Goal: Task Accomplishment & Management: Complete application form

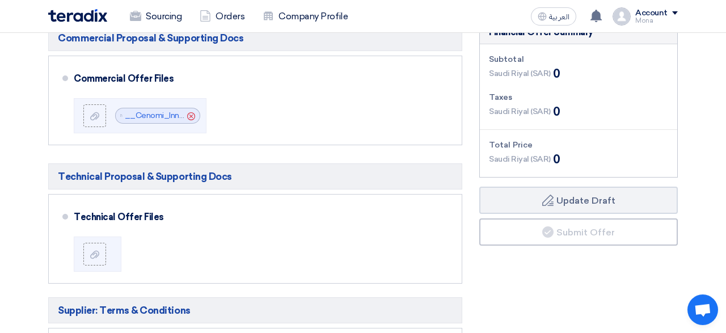
scroll to position [281, 0]
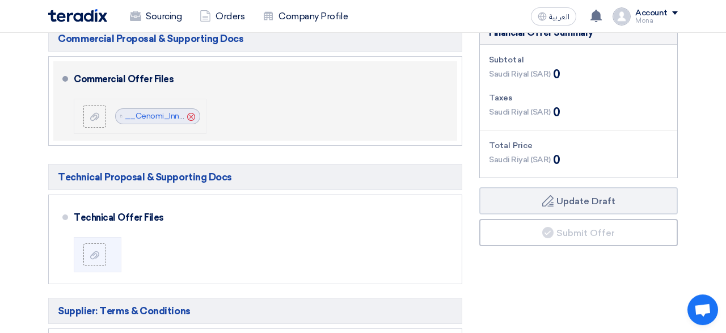
click at [191, 115] on icon "Cancel" at bounding box center [191, 117] width 8 height 8
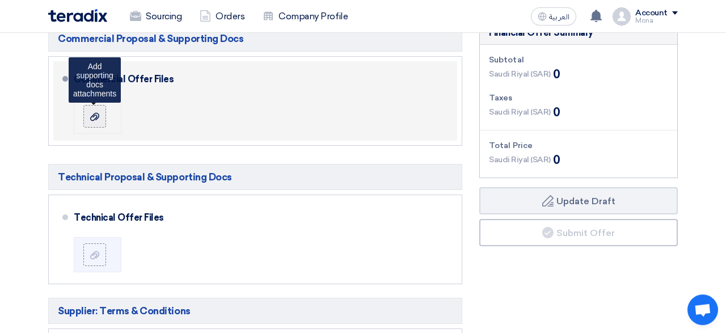
click at [91, 115] on icon at bounding box center [94, 116] width 9 height 9
click at [0, 0] on input "file" at bounding box center [0, 0] width 0 height 0
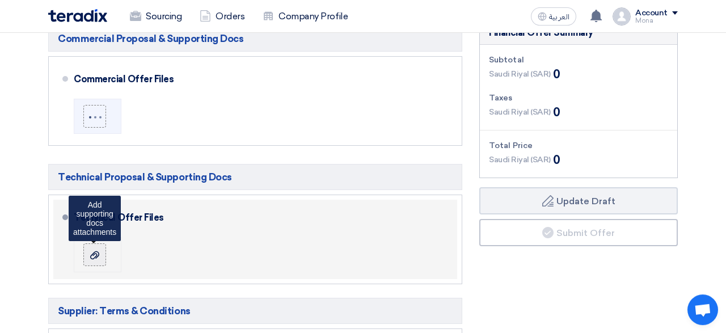
click at [96, 258] on icon at bounding box center [94, 255] width 9 height 9
click at [0, 0] on input "file" at bounding box center [0, 0] width 0 height 0
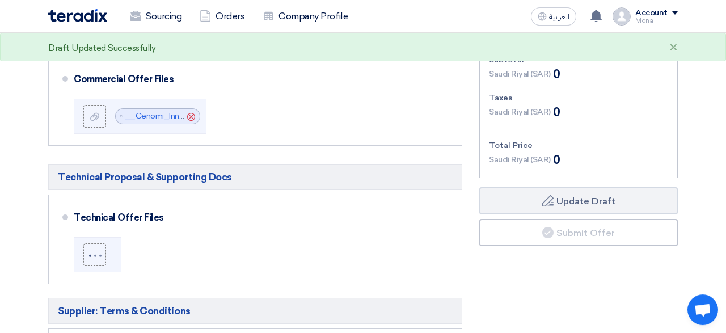
click at [3, 208] on section "Offer Details # Part Number Item Description Quantity Unit Price (SAR) Taxes + …" at bounding box center [363, 231] width 726 height 826
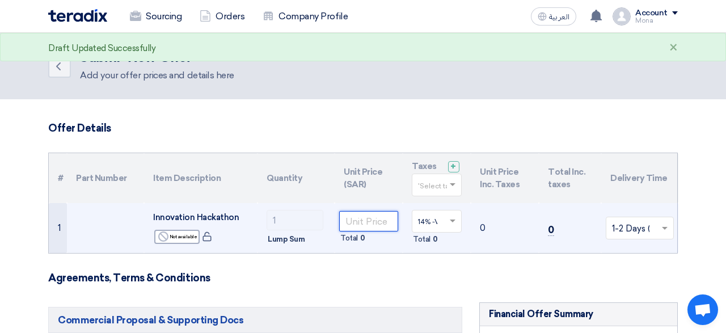
click at [358, 215] on input "number" at bounding box center [368, 221] width 59 height 20
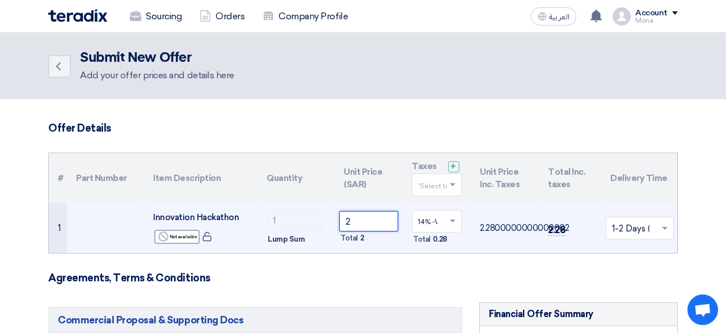
type input "23"
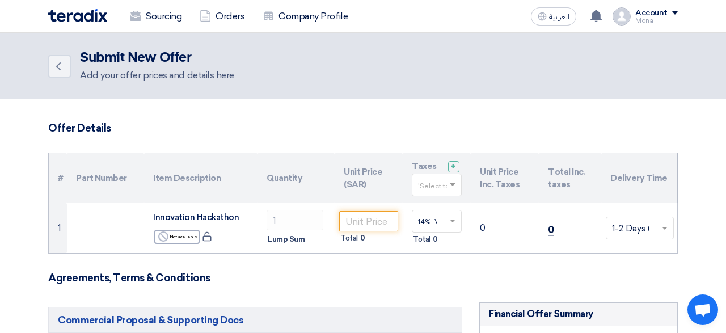
click at [346, 277] on h3 "Agreements, Terms & Conditions" at bounding box center [363, 278] width 630 height 12
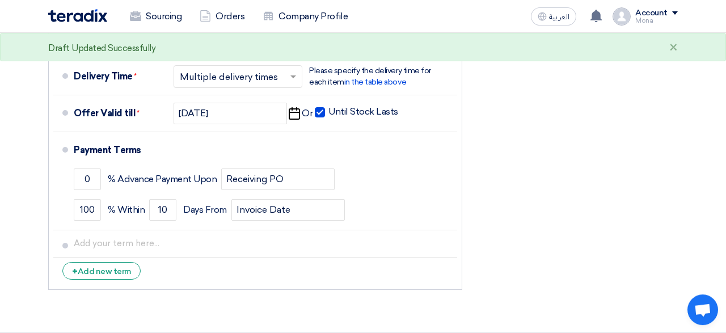
scroll to position [593, 0]
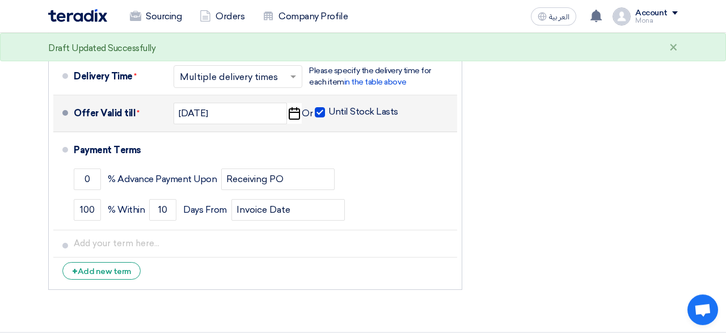
click at [319, 111] on span at bounding box center [320, 112] width 10 height 10
click at [328, 111] on input "Until Stock Lasts" at bounding box center [364, 117] width 72 height 22
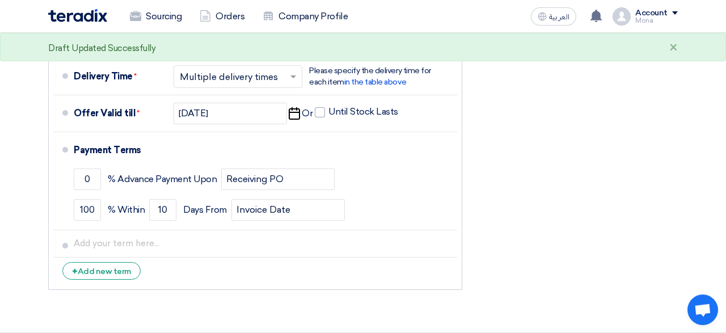
click at [543, 153] on div "Financial Offer Summary Subtotal [GEOGRAPHIC_DATA] (SAR) 0 Taxes [GEOGRAPHIC_DA…" at bounding box center [579, 2] width 216 height 587
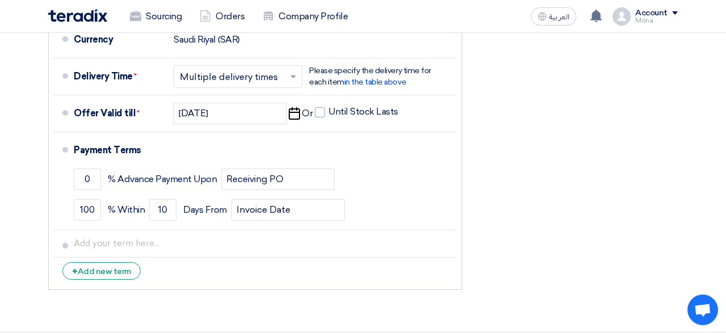
click at [643, 206] on div "Financial Offer Summary Subtotal [GEOGRAPHIC_DATA] (SAR) 0 Taxes [GEOGRAPHIC_DA…" at bounding box center [579, 2] width 216 height 587
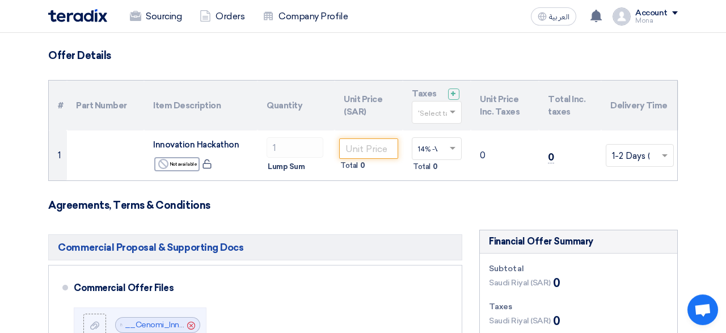
scroll to position [65, 0]
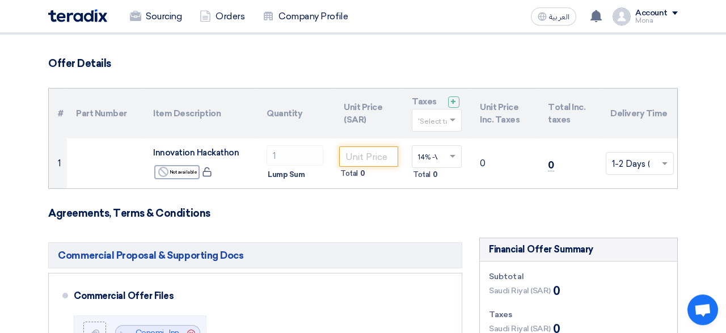
click at [267, 213] on h3 "Agreements, Terms & Conditions" at bounding box center [363, 213] width 630 height 12
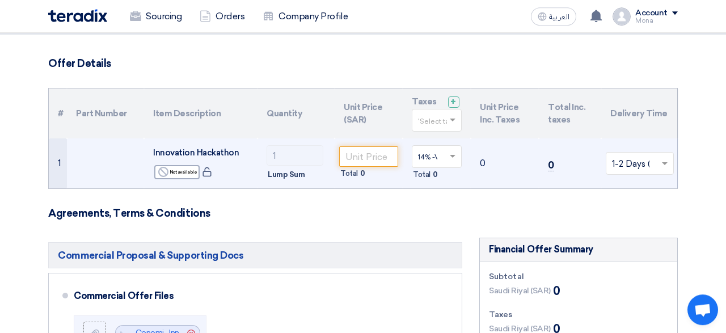
click at [453, 159] on span at bounding box center [454, 156] width 14 height 10
click at [440, 177] on span "14% -VAT" at bounding box center [432, 178] width 29 height 8
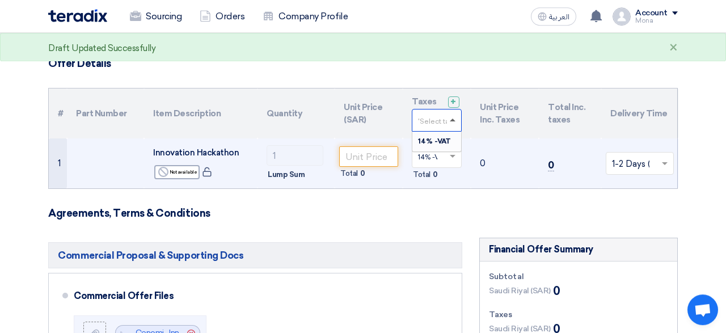
click at [454, 120] on span at bounding box center [453, 120] width 6 height 3
click at [440, 142] on span "14% -VAT" at bounding box center [434, 141] width 33 height 8
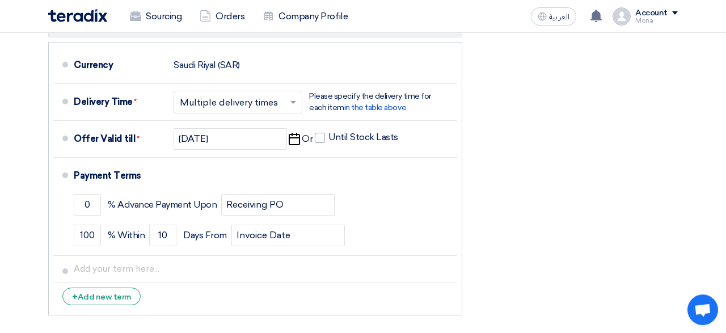
scroll to position [521, 0]
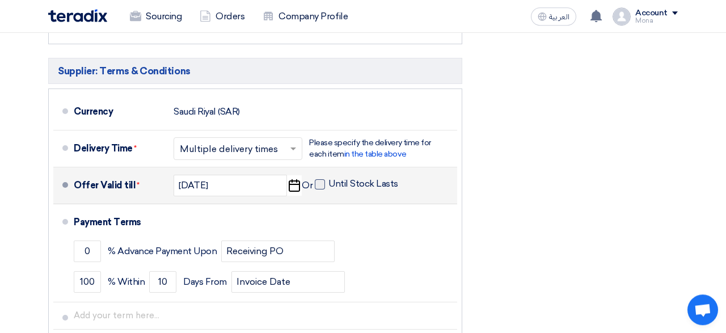
click at [318, 182] on span at bounding box center [320, 184] width 10 height 10
click at [328, 182] on input "Until Stock Lasts" at bounding box center [364, 189] width 72 height 22
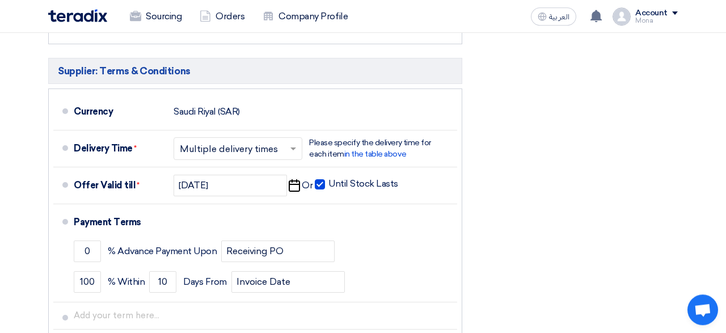
click at [559, 192] on div "Financial Offer Summary Subtotal [GEOGRAPHIC_DATA] (SAR) 0 Taxes [GEOGRAPHIC_DA…" at bounding box center [579, 74] width 216 height 587
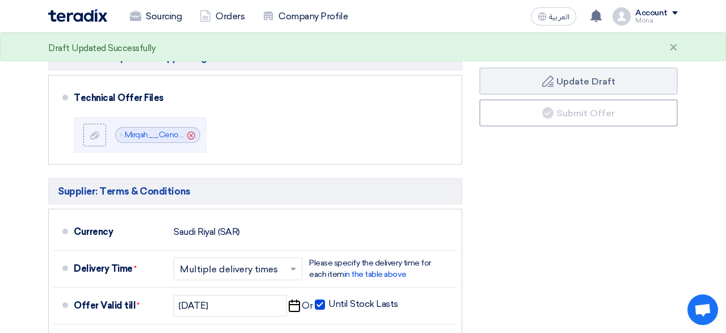
scroll to position [444, 0]
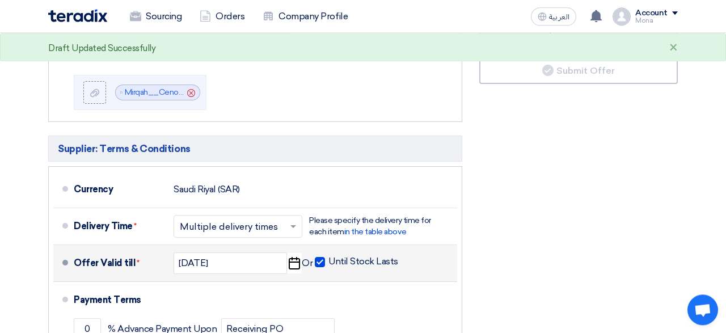
click at [318, 263] on span at bounding box center [320, 262] width 10 height 10
click at [328, 263] on input "Until Stock Lasts" at bounding box center [364, 267] width 72 height 22
checkbox input "false"
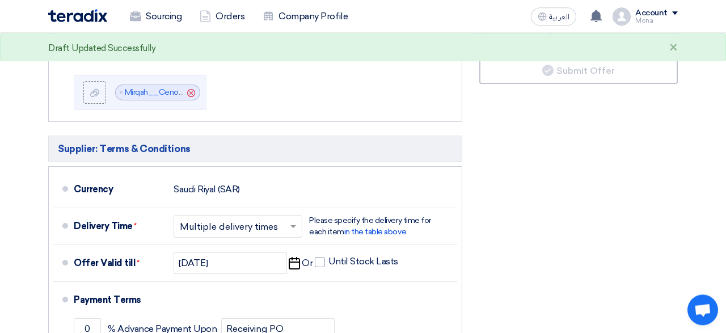
click at [581, 213] on div "Financial Offer Summary Subtotal [GEOGRAPHIC_DATA] (SAR) 0 Taxes [GEOGRAPHIC_DA…" at bounding box center [579, 152] width 216 height 587
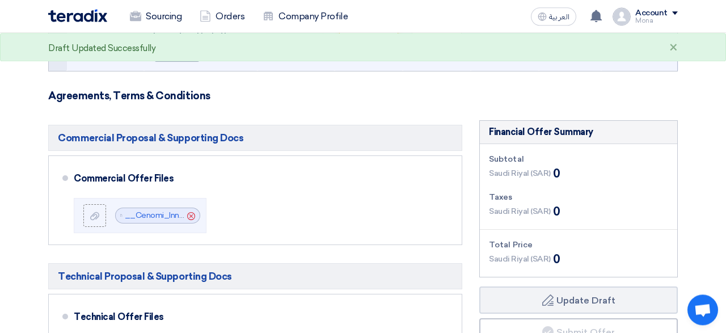
scroll to position [182, 0]
click at [535, 173] on span "Saudi Riyal (SAR)" at bounding box center [520, 174] width 62 height 12
click at [515, 217] on div "Saudi Riyal (SAR) 0" at bounding box center [524, 212] width 71 height 17
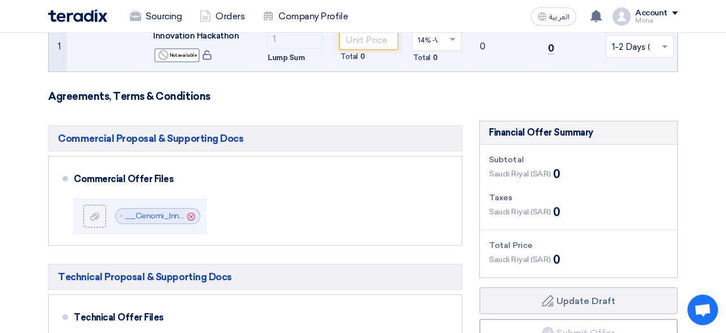
click at [506, 265] on div "Subtotal Saudi Riyal (SAR) 0 Taxes Saudi Riyal (SAR) 0 Total Price Saudi Riyal …" at bounding box center [578, 211] width 197 height 133
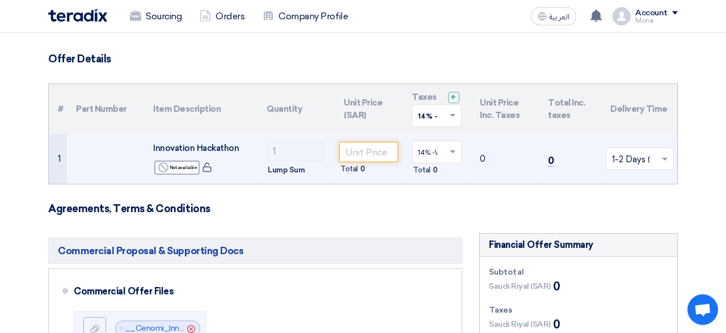
scroll to position [68, 0]
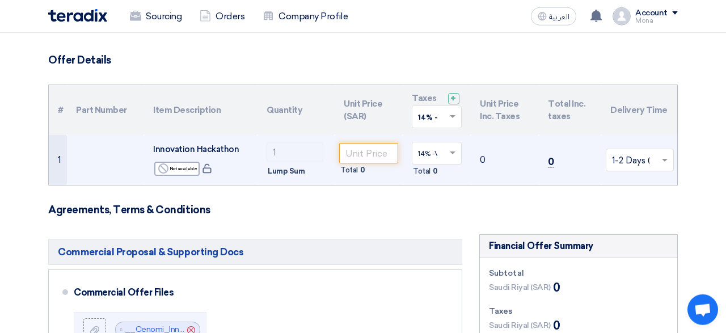
click at [482, 158] on td "0" at bounding box center [505, 160] width 68 height 50
drag, startPoint x: 482, startPoint y: 158, endPoint x: 495, endPoint y: 159, distance: 13.1
click at [492, 159] on td "0" at bounding box center [505, 160] width 68 height 50
click at [495, 159] on td "0" at bounding box center [505, 160] width 68 height 50
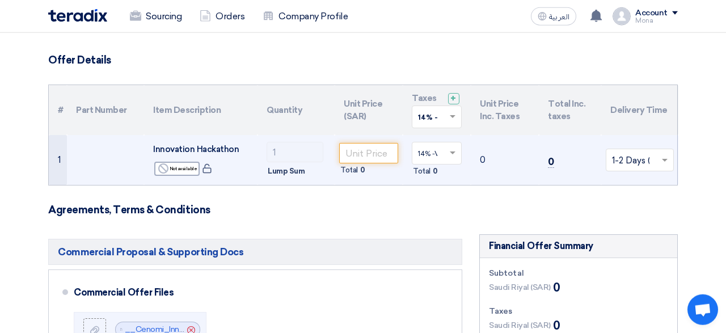
click at [479, 159] on td "0" at bounding box center [505, 160] width 68 height 50
click at [550, 161] on span "0" at bounding box center [551, 162] width 6 height 12
click at [636, 158] on input "text" at bounding box center [634, 160] width 44 height 19
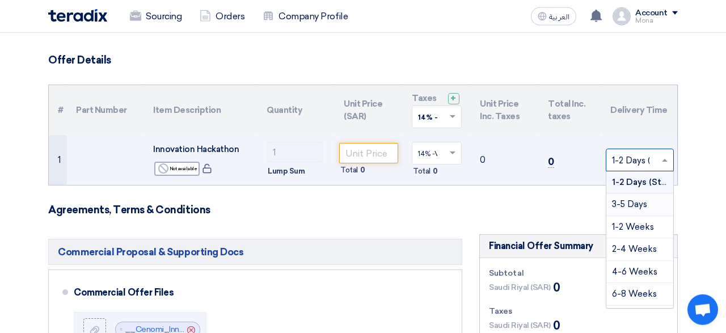
click at [629, 202] on span "3-5 Days" at bounding box center [629, 204] width 35 height 10
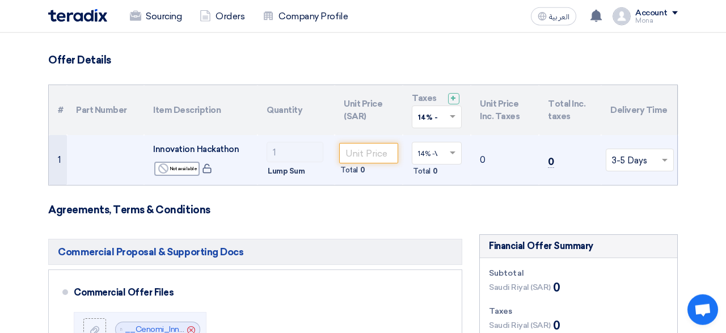
click at [627, 154] on input "text" at bounding box center [634, 160] width 44 height 19
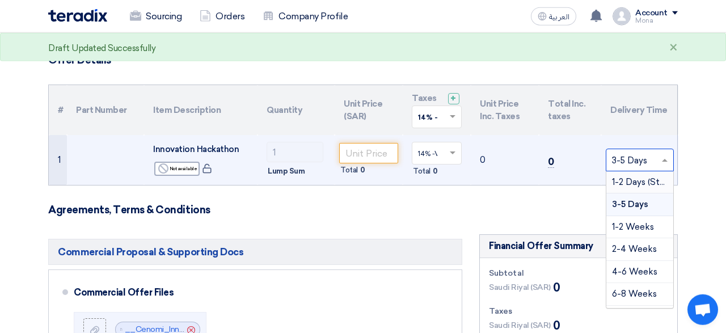
click at [625, 181] on span "1-2 Days (Stock)" at bounding box center [645, 182] width 66 height 10
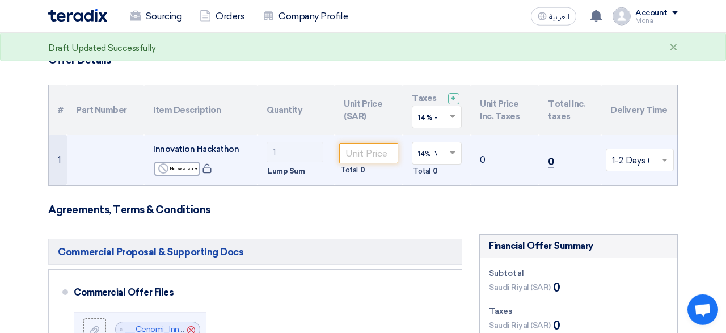
click at [538, 207] on h3 "Agreements, Terms & Conditions" at bounding box center [363, 210] width 630 height 12
click at [309, 207] on h3 "Agreements, Terms & Conditions" at bounding box center [363, 210] width 630 height 12
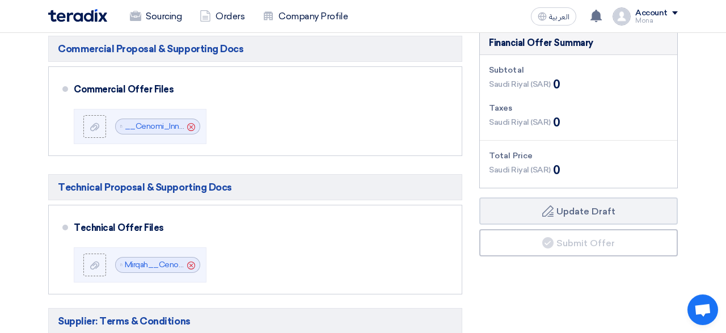
scroll to position [272, 0]
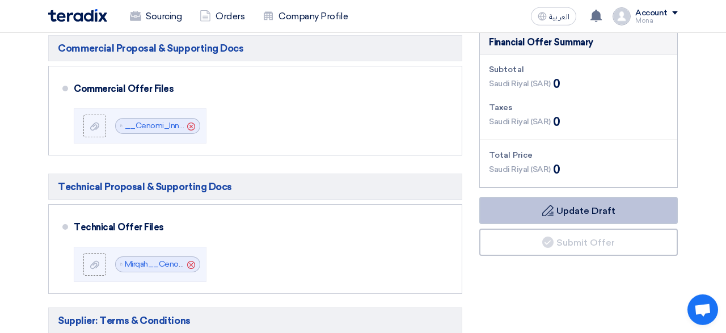
click at [564, 210] on button "Draft Update Draft" at bounding box center [578, 210] width 199 height 27
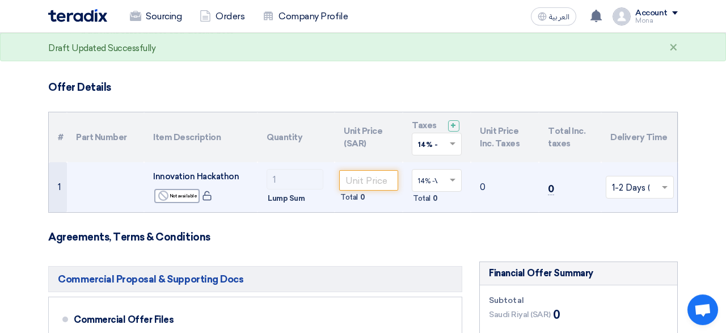
scroll to position [0, 0]
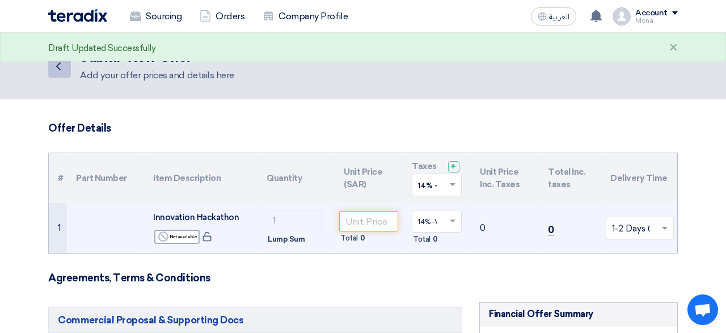
click at [54, 69] on icon "Back" at bounding box center [59, 67] width 14 height 14
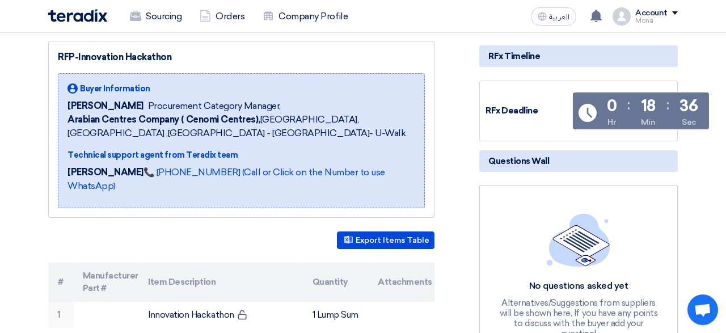
scroll to position [142, 0]
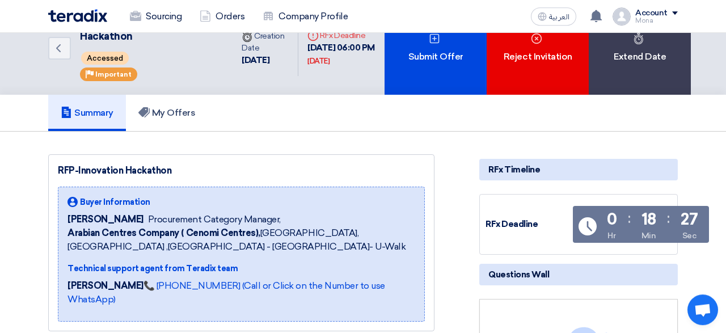
scroll to position [0, 0]
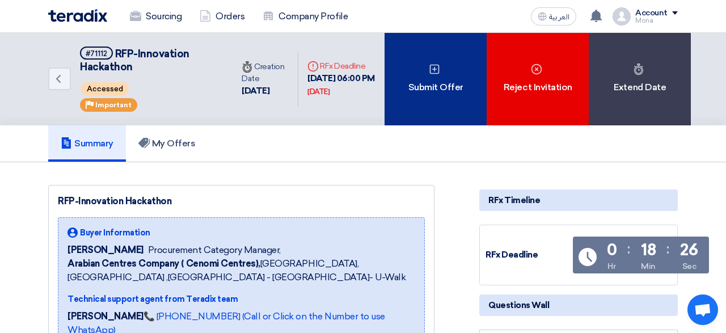
click at [438, 82] on div "Submit Offer" at bounding box center [436, 79] width 102 height 92
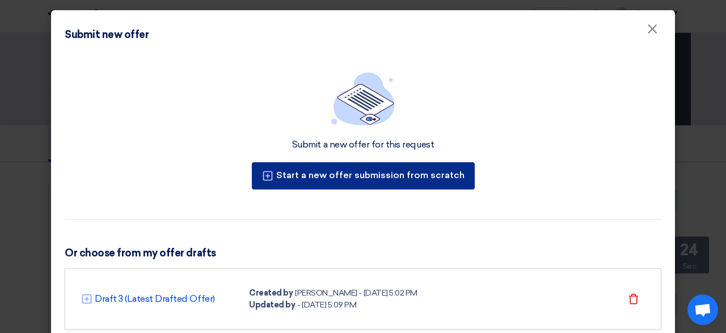
click at [361, 179] on button "Start a new offer submission from scratch" at bounding box center [363, 175] width 223 height 27
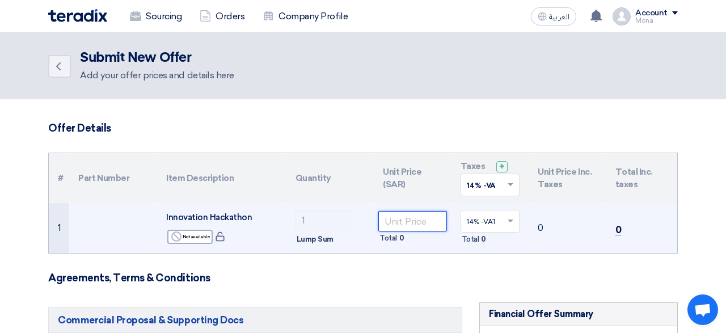
click at [409, 223] on input "number" at bounding box center [412, 221] width 69 height 20
type input "23"
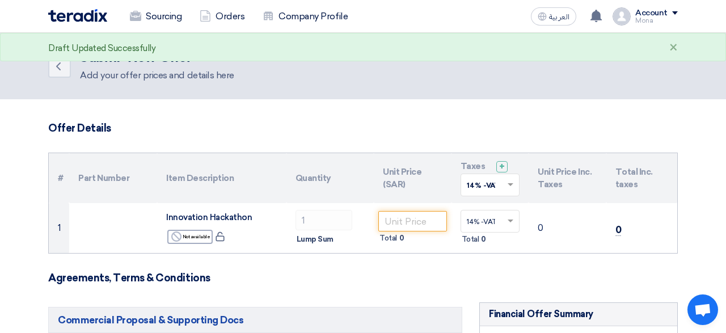
click at [348, 279] on h3 "Agreements, Terms & Conditions" at bounding box center [363, 278] width 630 height 12
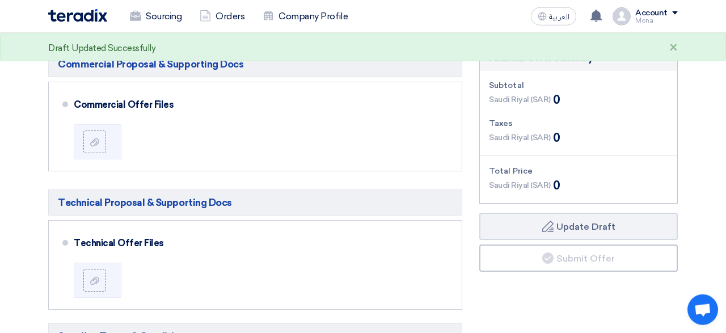
scroll to position [256, 0]
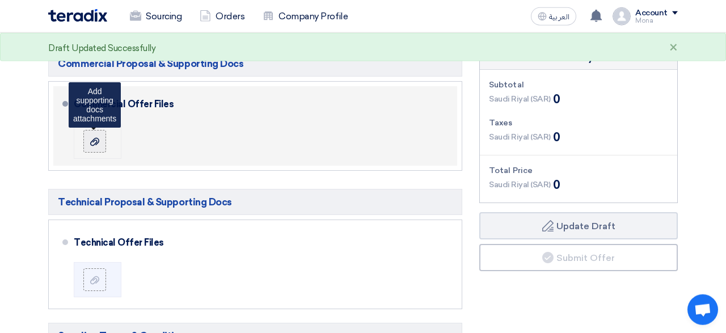
click at [98, 142] on icon at bounding box center [94, 141] width 9 height 9
click at [0, 0] on input "file" at bounding box center [0, 0] width 0 height 0
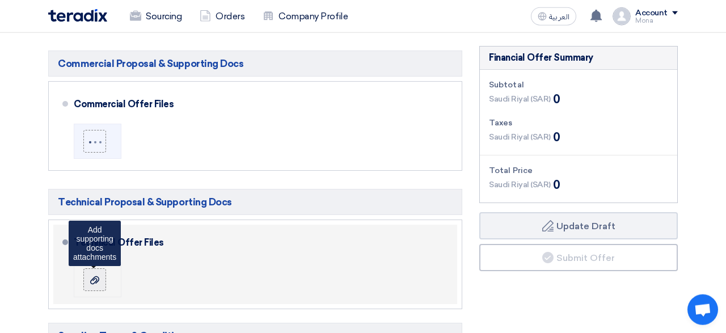
click at [95, 282] on icon at bounding box center [94, 280] width 9 height 9
click at [0, 0] on input "file" at bounding box center [0, 0] width 0 height 0
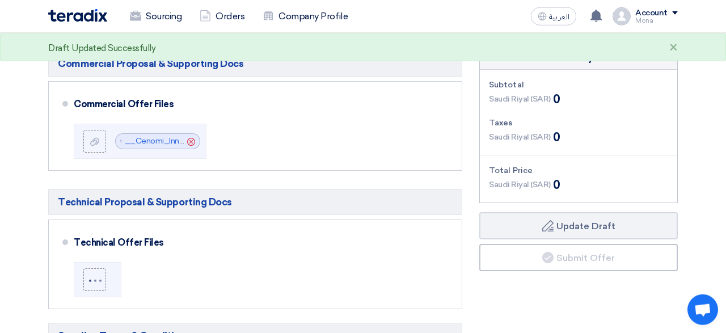
click at [2, 255] on section "Offer Details # Part Number Item Description Quantity Unit Price (SAR) Taxes + …" at bounding box center [363, 265] width 726 height 845
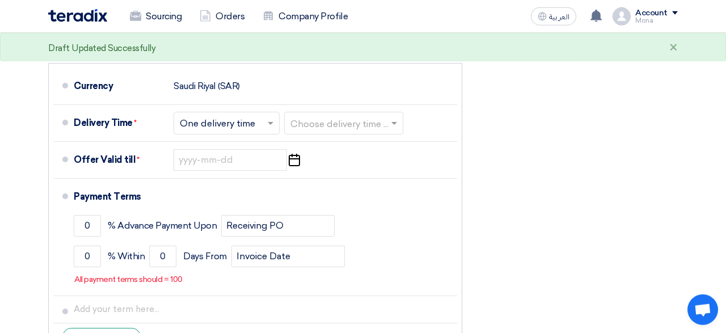
scroll to position [546, 0]
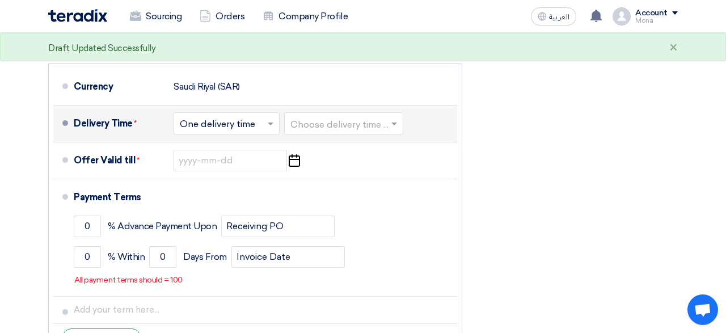
click at [276, 123] on span at bounding box center [272, 123] width 14 height 11
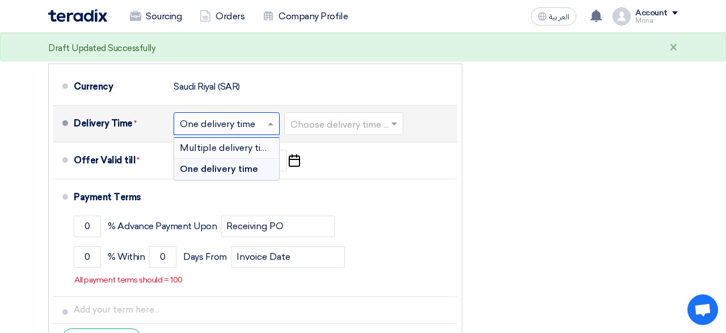
click at [258, 151] on span "Multiple delivery times" at bounding box center [229, 147] width 98 height 11
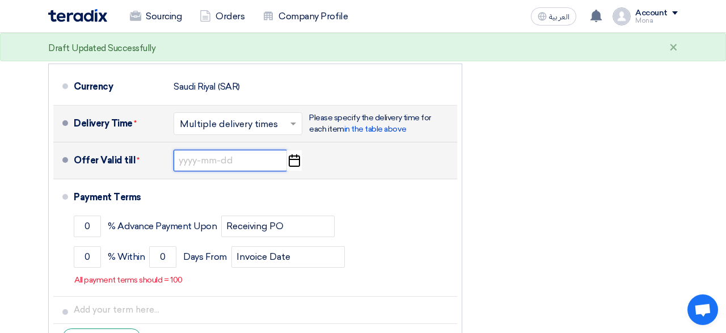
click at [220, 166] on input at bounding box center [230, 161] width 113 height 22
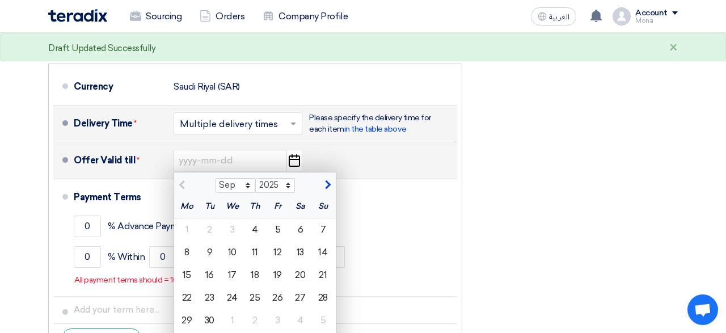
click at [327, 185] on span "button" at bounding box center [326, 185] width 6 height 10
select select "10"
click at [303, 231] on div "4" at bounding box center [300, 229] width 23 height 23
type input "[DATE]"
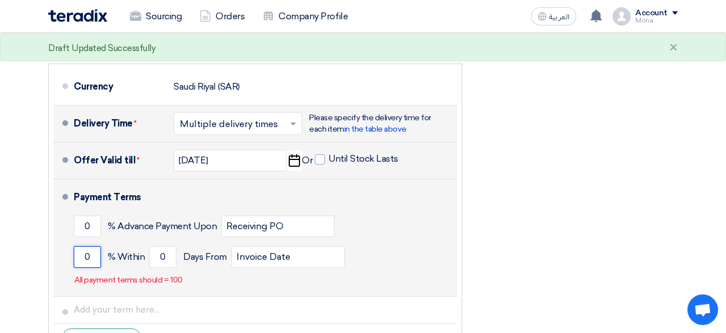
click at [92, 258] on input "0" at bounding box center [87, 257] width 27 height 22
type input "100"
click at [157, 256] on input "0" at bounding box center [162, 257] width 27 height 22
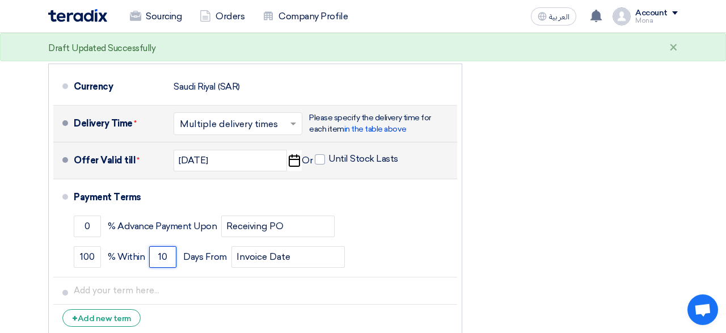
type input "10"
click at [589, 246] on div "Financial Offer Summary Subtotal [GEOGRAPHIC_DATA] (SAR) 0 Taxes [GEOGRAPHIC_DA…" at bounding box center [579, 49] width 216 height 587
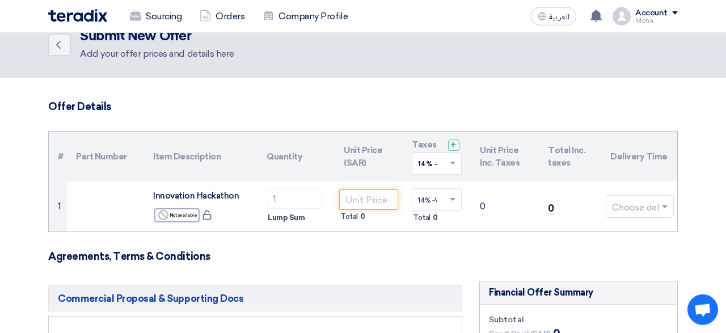
scroll to position [24, 0]
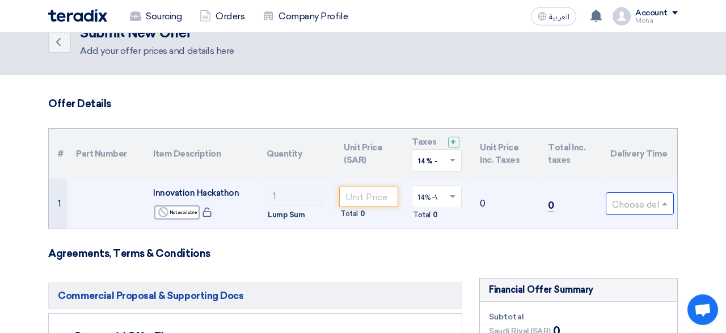
click at [630, 203] on input "text" at bounding box center [634, 204] width 44 height 19
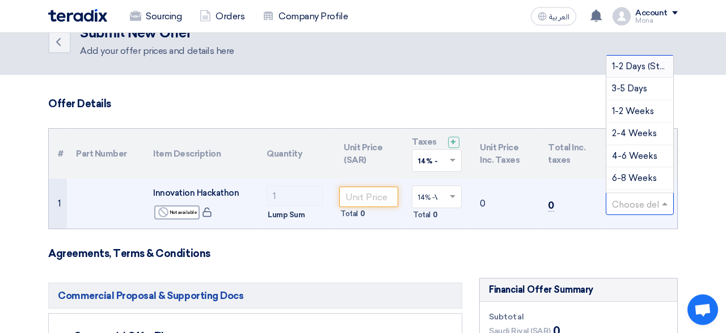
click at [622, 64] on span "1-2 Days (Stock)" at bounding box center [645, 66] width 66 height 10
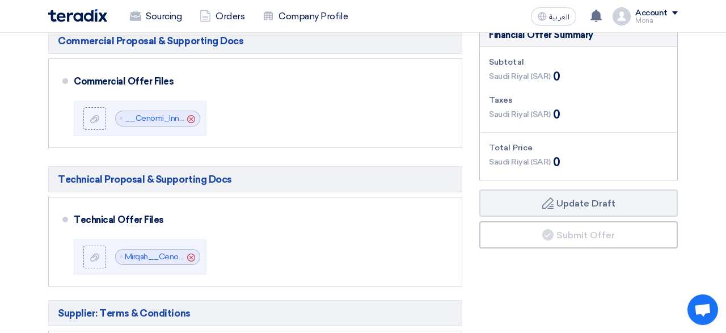
scroll to position [279, 0]
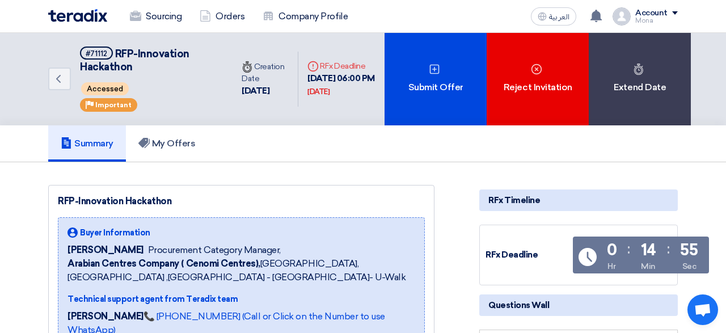
click at [333, 66] on div "Deadline RFx Deadline" at bounding box center [341, 66] width 68 height 12
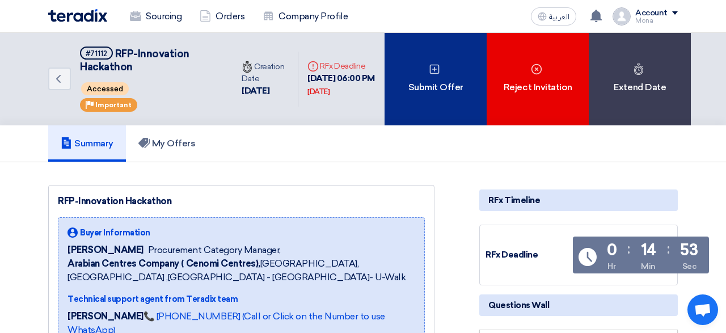
click at [441, 78] on div "Submit Offer" at bounding box center [436, 79] width 102 height 92
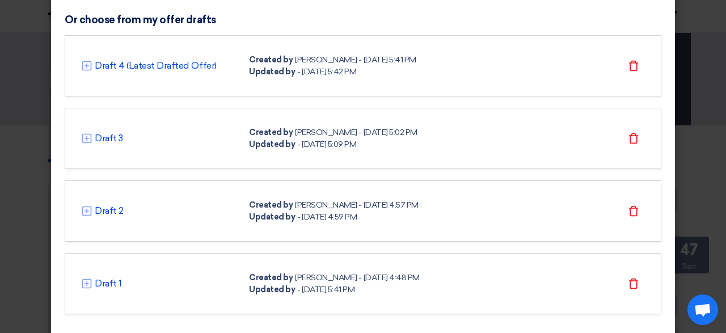
scroll to position [252, 0]
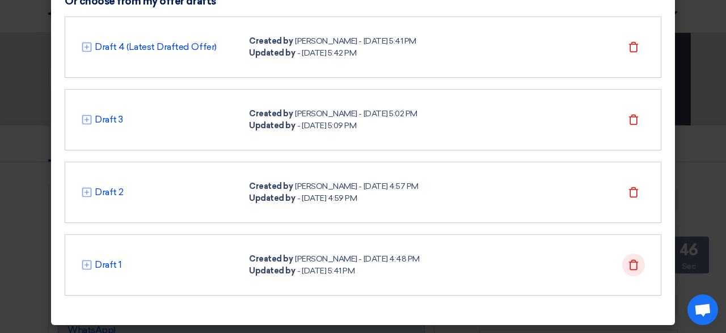
click at [632, 267] on icon "Delete" at bounding box center [633, 264] width 11 height 11
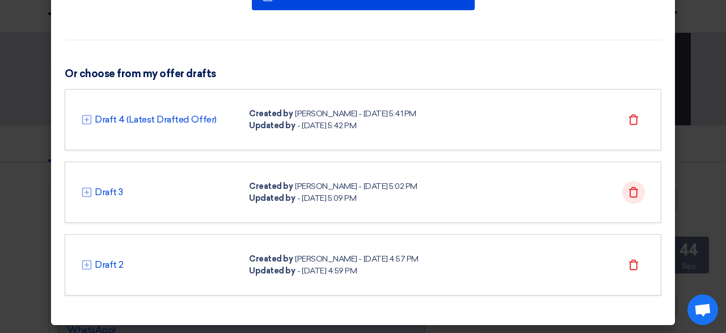
click at [634, 194] on icon "Delete" at bounding box center [633, 192] width 11 height 11
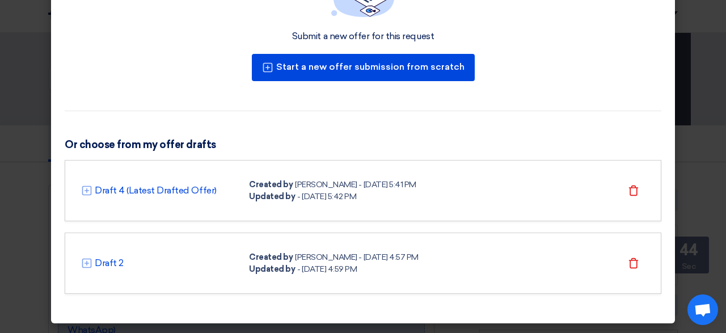
scroll to position [107, 0]
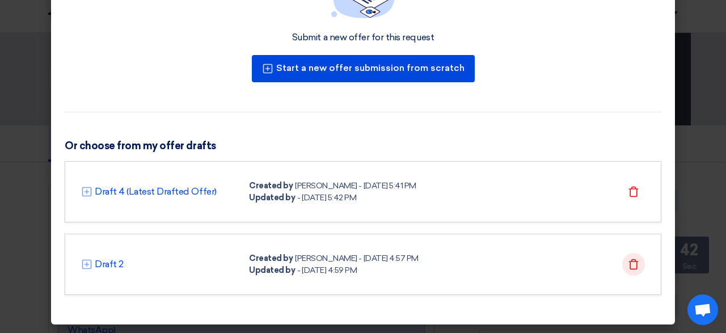
click at [636, 265] on icon "Delete" at bounding box center [633, 264] width 11 height 11
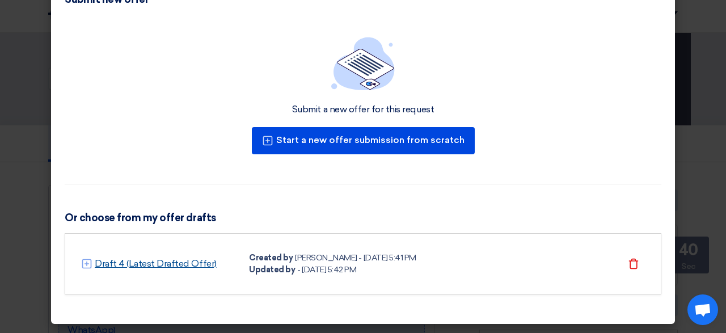
click at [149, 260] on link "Draft 4 (Latest Drafted Offer)" at bounding box center [156, 264] width 122 height 14
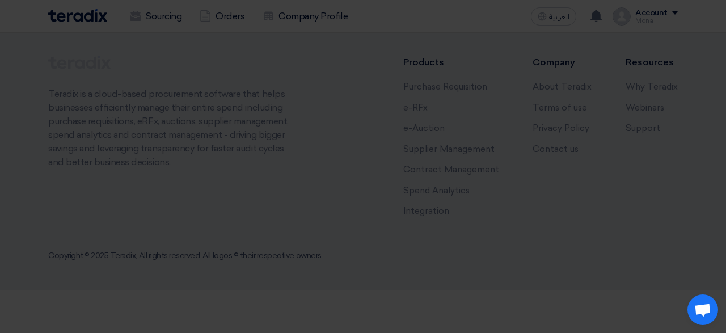
scroll to position [35, 0]
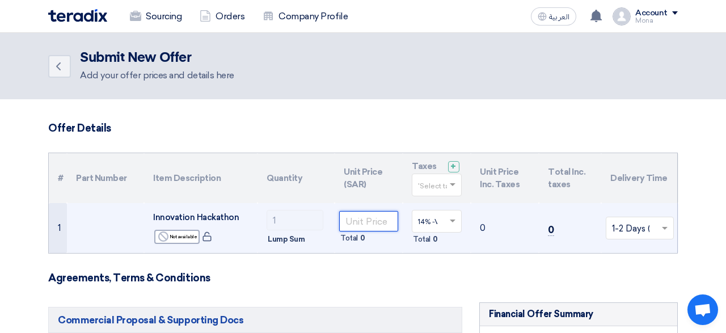
click at [365, 222] on input "number" at bounding box center [368, 221] width 59 height 20
type input "23"
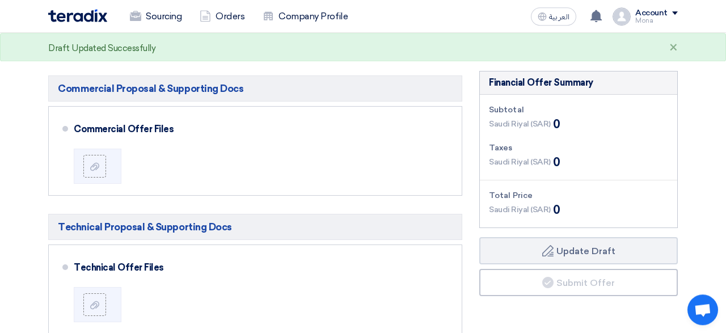
scroll to position [234, 0]
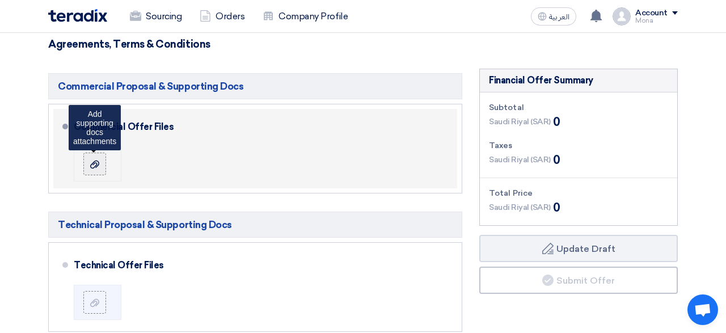
click at [92, 163] on use at bounding box center [94, 164] width 9 height 8
click at [0, 0] on input "file" at bounding box center [0, 0] width 0 height 0
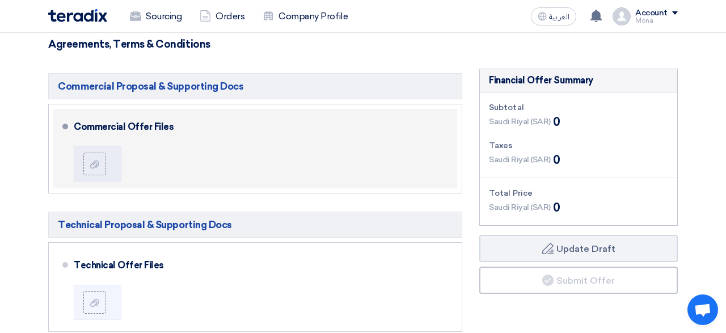
drag, startPoint x: 175, startPoint y: 130, endPoint x: 155, endPoint y: 124, distance: 21.4
click at [155, 124] on div "Commercial Offer Files" at bounding box center [259, 126] width 370 height 27
drag, startPoint x: 149, startPoint y: 126, endPoint x: 73, endPoint y: 128, distance: 75.5
click at [73, 128] on li "Commercial Offer Files" at bounding box center [255, 148] width 404 height 79
copy div "Commercial Offer"
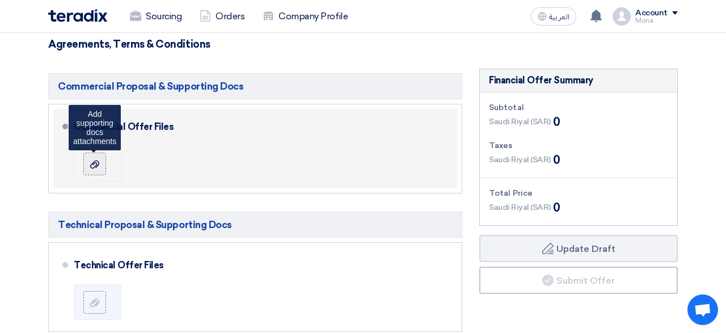
click at [92, 167] on icon at bounding box center [94, 164] width 9 height 9
click at [0, 0] on input "file" at bounding box center [0, 0] width 0 height 0
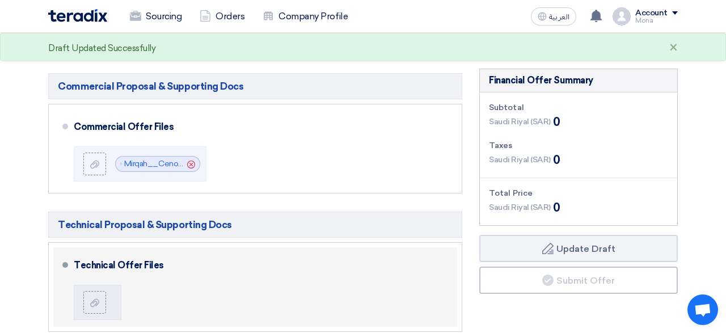
drag, startPoint x: 139, startPoint y: 265, endPoint x: 71, endPoint y: 263, distance: 67.5
click at [71, 263] on li "Technical Offer Files" at bounding box center [255, 286] width 404 height 79
copy div "Technical Offer"
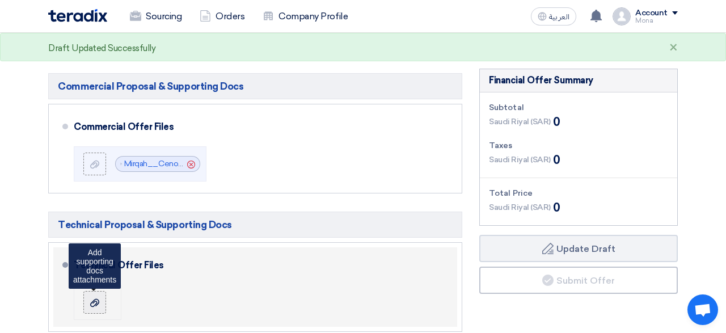
click at [99, 306] on icon at bounding box center [94, 302] width 9 height 9
click at [0, 0] on input "file" at bounding box center [0, 0] width 0 height 0
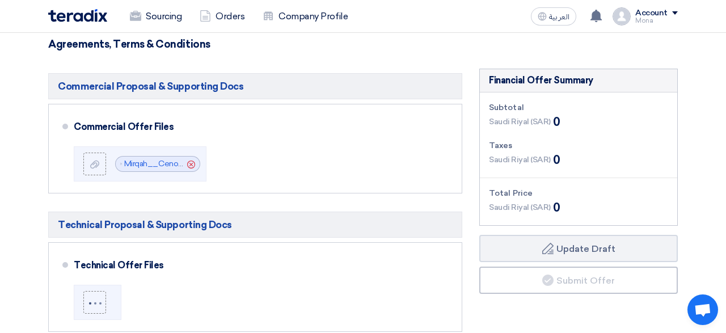
click at [2, 218] on section "Offer Details # Part Number Item Description Quantity Unit Price (SAR) Taxes + …" at bounding box center [363, 279] width 726 height 826
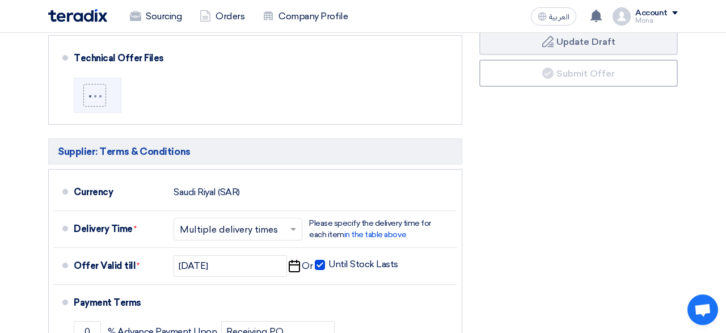
scroll to position [511, 0]
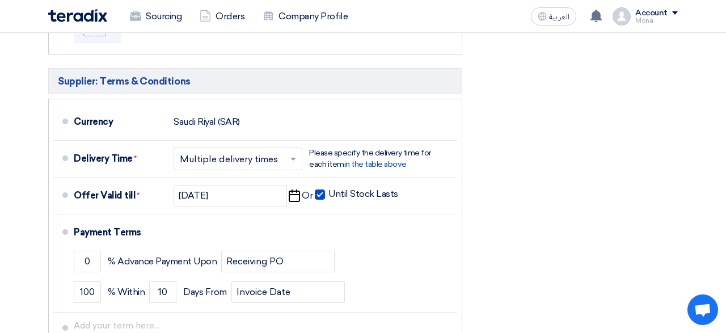
click at [542, 171] on div "Financial Offer Summary Subtotal [GEOGRAPHIC_DATA] (SAR) 0 Taxes [GEOGRAPHIC_DA…" at bounding box center [579, 84] width 216 height 587
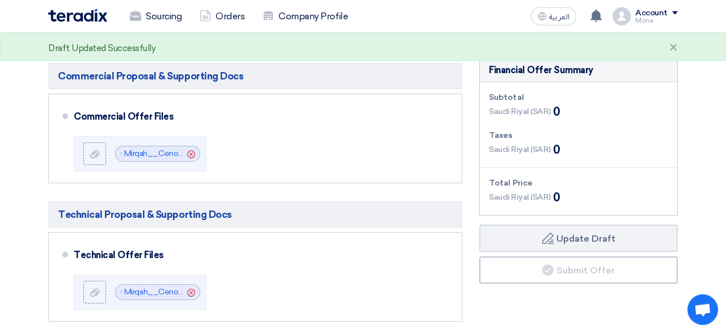
scroll to position [247, 0]
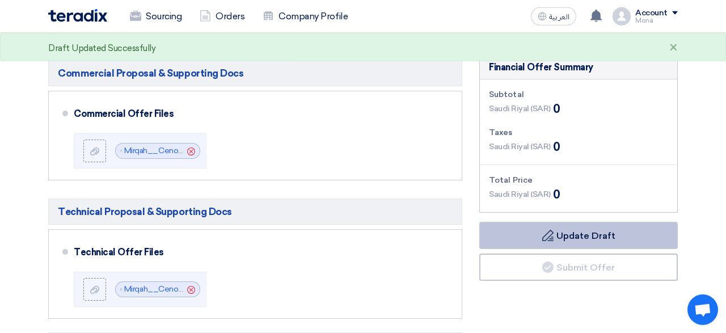
click at [583, 236] on button "Draft Update Draft" at bounding box center [578, 235] width 199 height 27
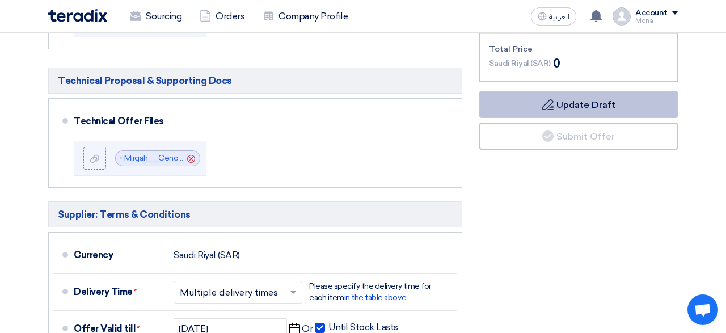
scroll to position [465, 0]
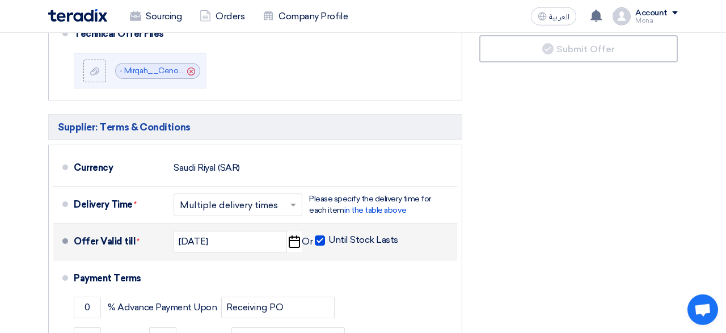
click at [317, 238] on span at bounding box center [320, 240] width 10 height 10
click at [328, 238] on input "Until Stock Lasts" at bounding box center [364, 245] width 72 height 22
checkbox input "false"
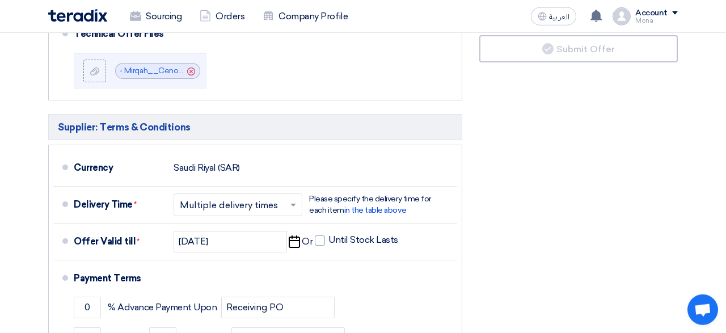
click at [602, 199] on div "Financial Offer Summary Subtotal [GEOGRAPHIC_DATA] (SAR) 0 Taxes [GEOGRAPHIC_DA…" at bounding box center [579, 130] width 216 height 587
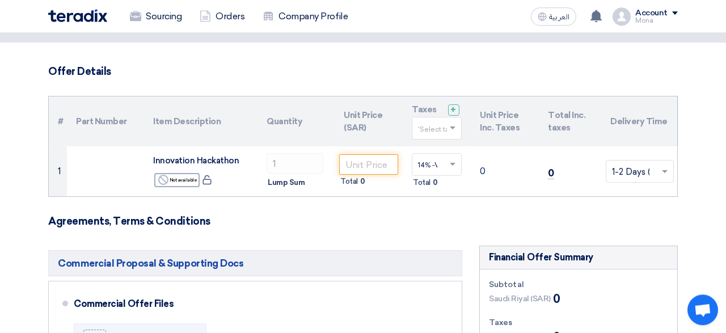
scroll to position [56, 0]
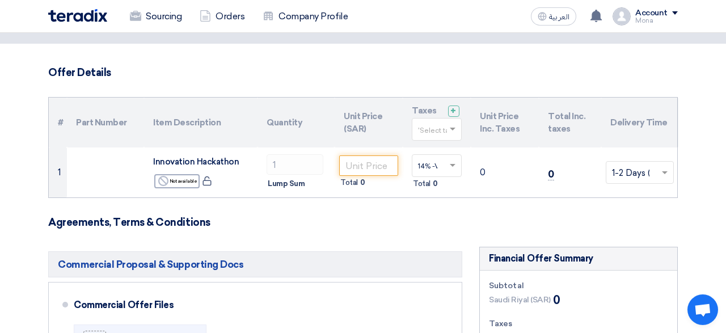
click at [418, 218] on h3 "Agreements, Terms & Conditions" at bounding box center [363, 222] width 630 height 12
click at [438, 124] on input "text" at bounding box center [431, 130] width 26 height 19
click at [436, 150] on span "14% -VAT" at bounding box center [434, 150] width 33 height 8
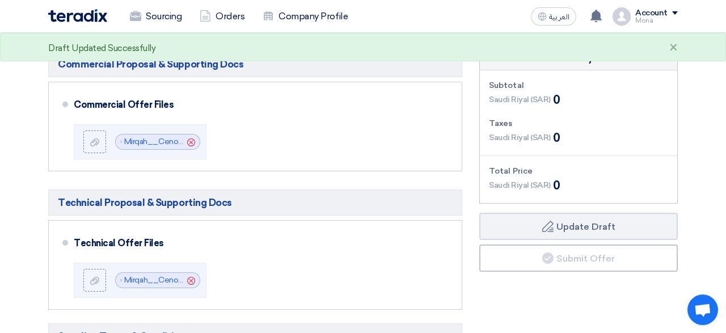
scroll to position [256, 0]
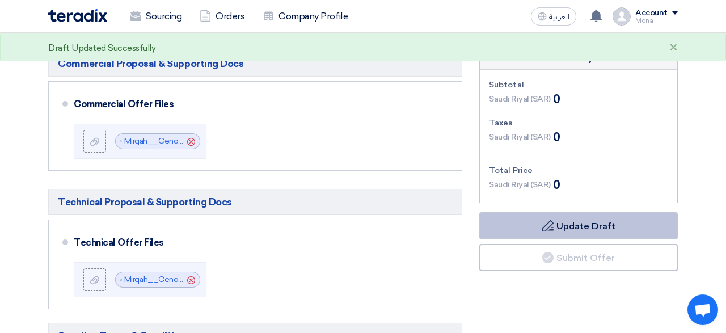
click at [551, 223] on use at bounding box center [547, 225] width 11 height 11
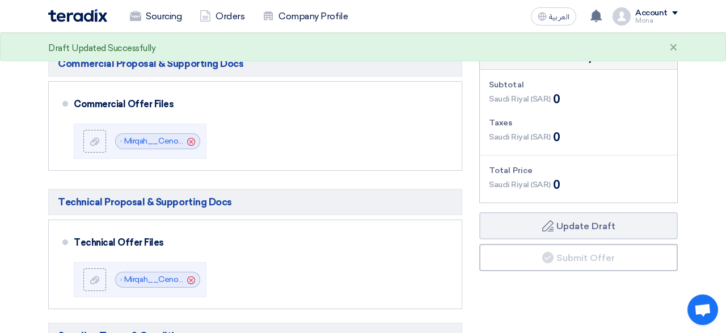
click at [551, 300] on div "Financial Offer Summary Subtotal [GEOGRAPHIC_DATA] (SAR) 0 Taxes [GEOGRAPHIC_DA…" at bounding box center [579, 339] width 216 height 587
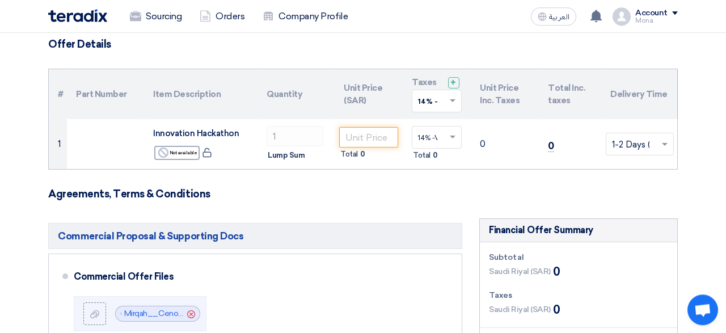
scroll to position [0, 0]
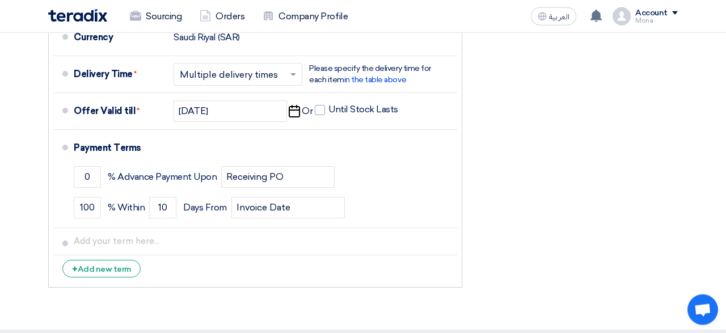
scroll to position [597, 0]
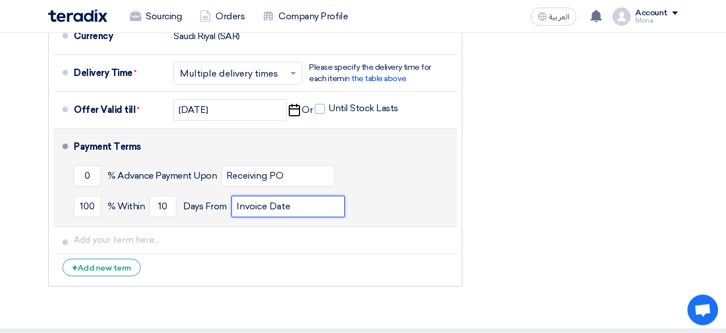
click at [271, 206] on input "Invoice Date" at bounding box center [287, 207] width 113 height 22
click at [314, 205] on input "Invoice Date" at bounding box center [287, 207] width 113 height 22
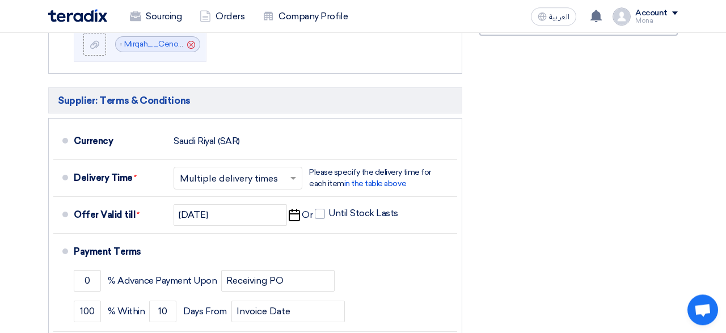
scroll to position [493, 0]
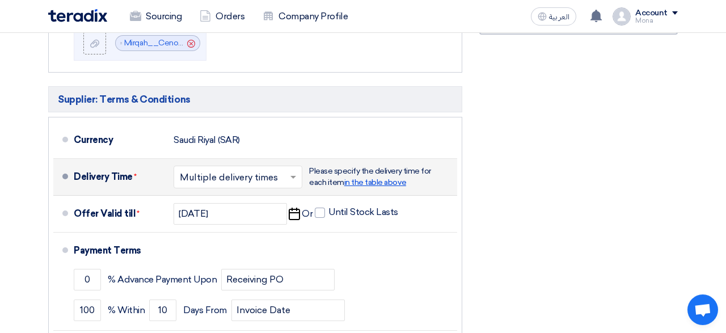
click at [369, 184] on span "in the table above" at bounding box center [375, 183] width 62 height 10
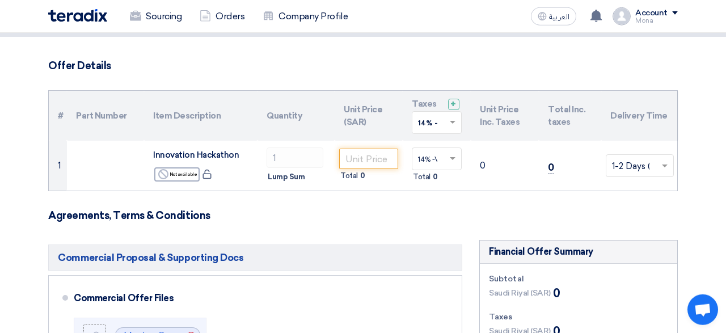
scroll to position [61, 0]
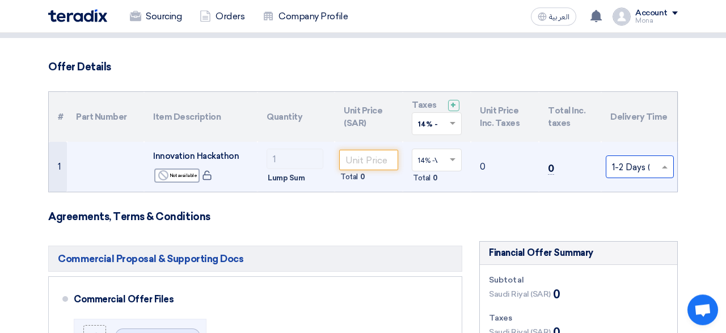
click at [631, 170] on input "text" at bounding box center [634, 167] width 44 height 19
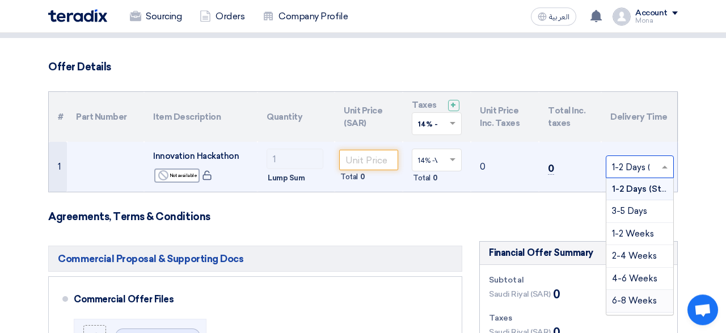
click at [630, 298] on span "6-8 Weeks" at bounding box center [634, 301] width 45 height 10
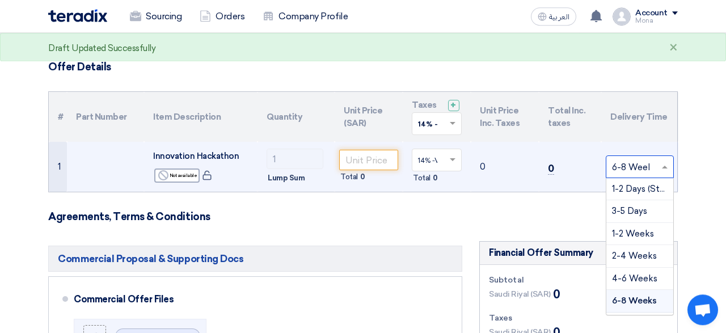
click at [635, 166] on input "text" at bounding box center [634, 167] width 44 height 19
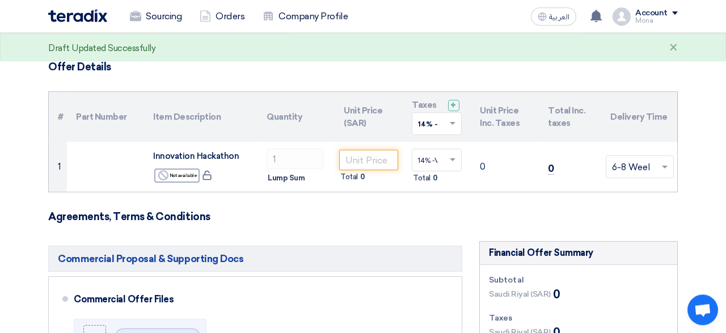
click at [528, 214] on h3 "Agreements, Terms & Conditions" at bounding box center [363, 216] width 630 height 12
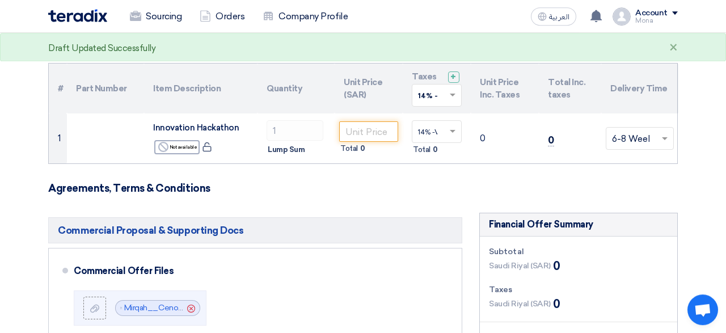
scroll to position [88, 0]
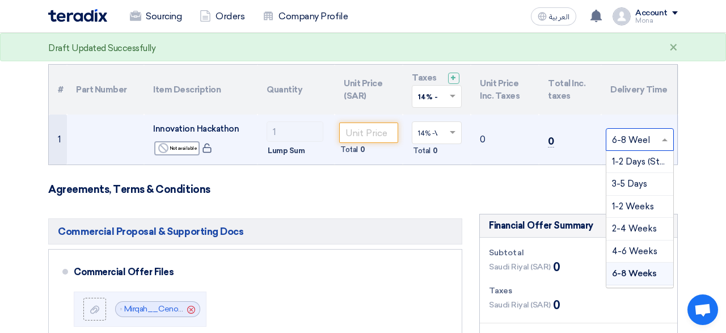
click at [641, 136] on input "text" at bounding box center [634, 140] width 44 height 19
click at [630, 159] on span "1-2 Days (Stock)" at bounding box center [645, 162] width 66 height 10
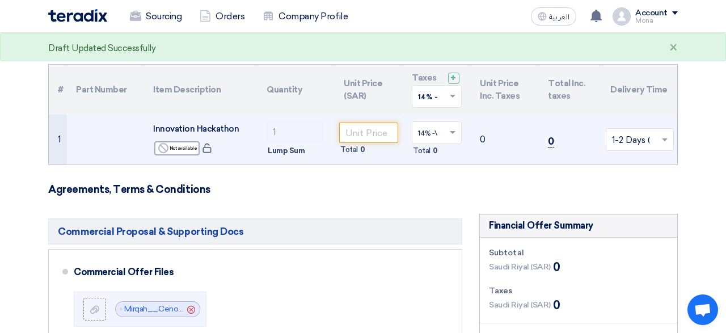
click at [552, 140] on span "0" at bounding box center [551, 142] width 6 height 12
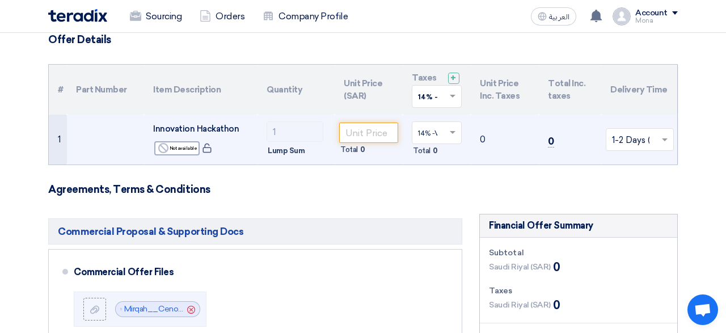
click at [484, 138] on td "0" at bounding box center [505, 140] width 68 height 50
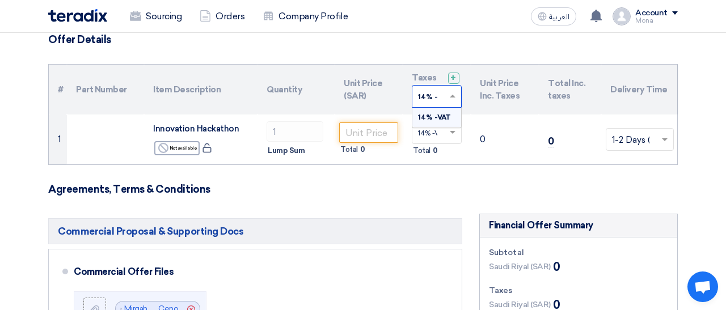
click at [434, 98] on input "text" at bounding box center [431, 97] width 26 height 19
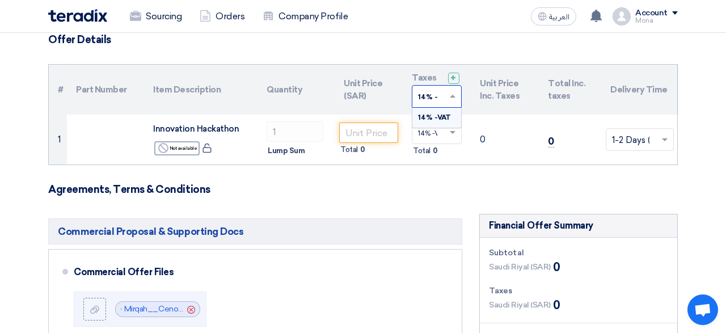
click at [435, 119] on span "14% -VAT" at bounding box center [434, 117] width 33 height 8
click at [414, 183] on h3 "Agreements, Terms & Conditions" at bounding box center [363, 189] width 630 height 12
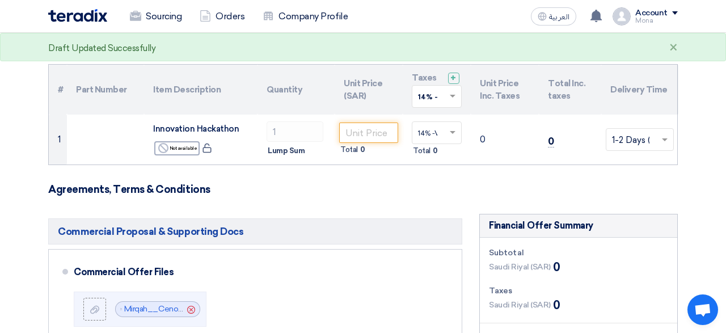
click at [414, 183] on h3 "Agreements, Terms & Conditions" at bounding box center [363, 189] width 630 height 12
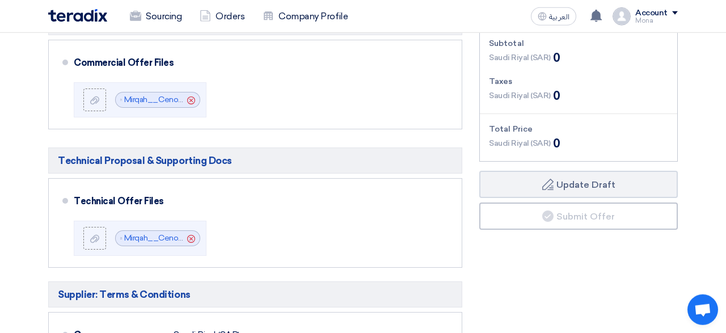
scroll to position [297, 0]
click at [557, 269] on div "Financial Offer Summary Subtotal [GEOGRAPHIC_DATA] (SAR) 0 Taxes [GEOGRAPHIC_DA…" at bounding box center [579, 298] width 216 height 587
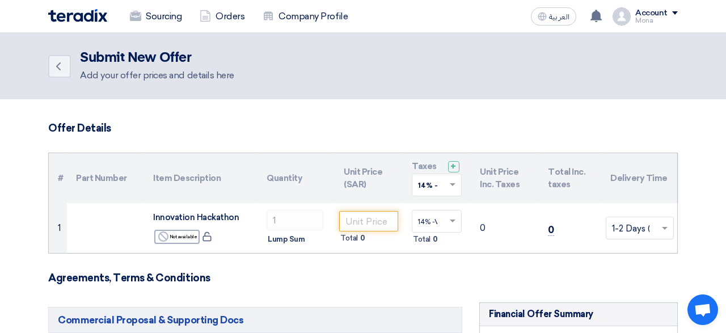
scroll to position [0, 0]
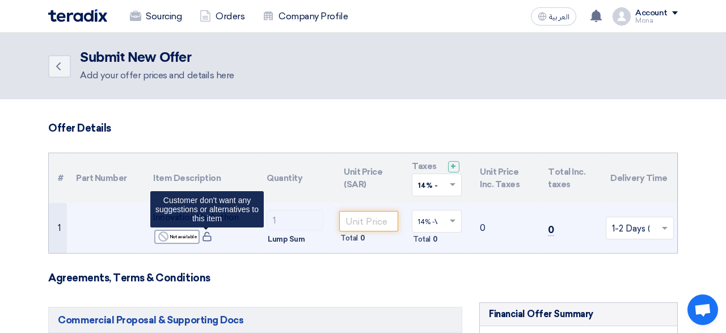
click at [205, 239] on icon at bounding box center [207, 236] width 10 height 10
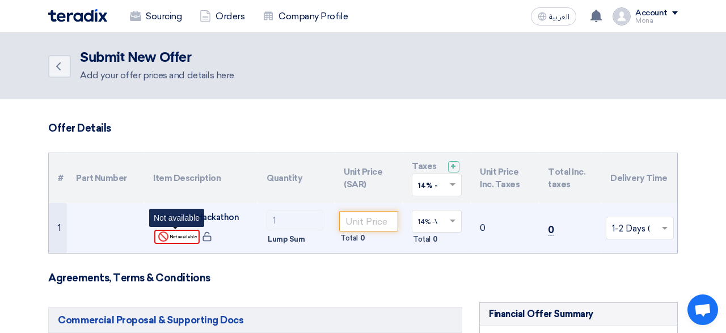
click at [180, 234] on div "Reject Not available" at bounding box center [176, 237] width 45 height 14
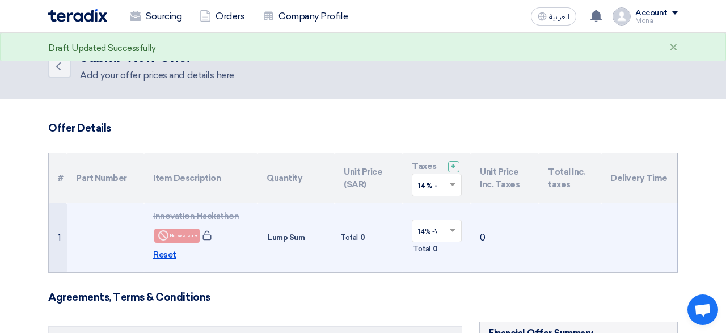
click at [163, 255] on span "Reset" at bounding box center [164, 254] width 23 height 13
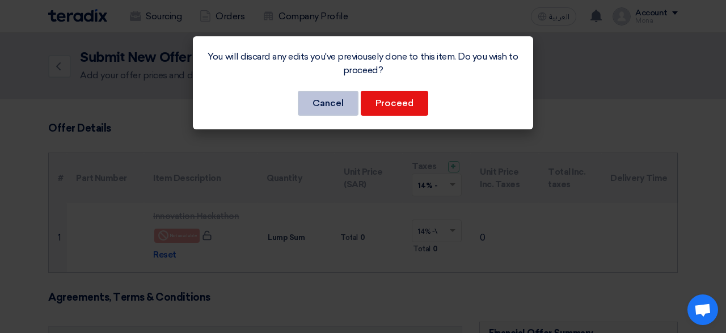
click at [336, 107] on button "Cancel" at bounding box center [328, 103] width 61 height 25
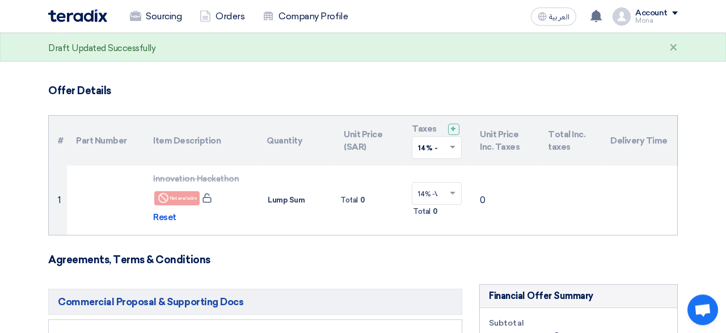
scroll to position [37, 0]
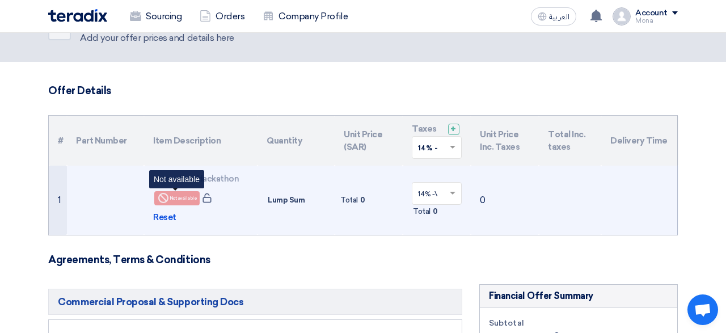
click at [175, 197] on div "Reject Not available" at bounding box center [176, 198] width 45 height 14
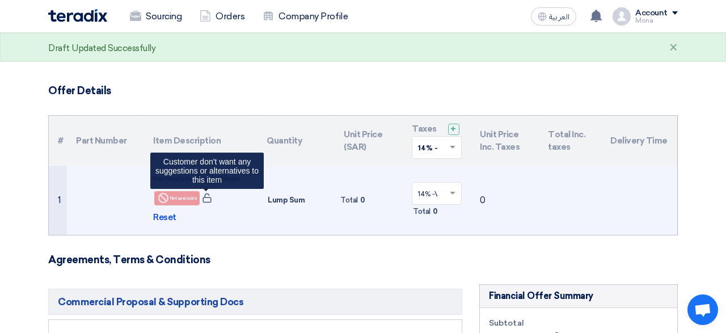
click at [206, 198] on icon at bounding box center [207, 198] width 10 height 10
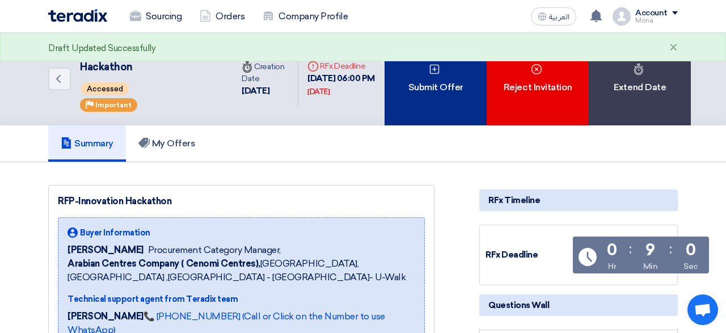
click at [427, 90] on div "Submit Offer" at bounding box center [436, 79] width 102 height 92
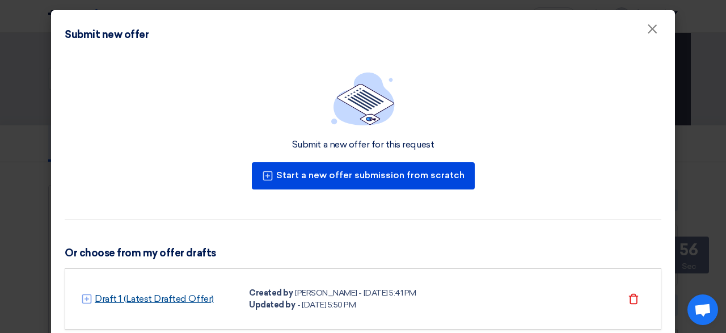
click at [158, 299] on link "Draft 1 (Latest Drafted Offer)" at bounding box center [154, 299] width 119 height 14
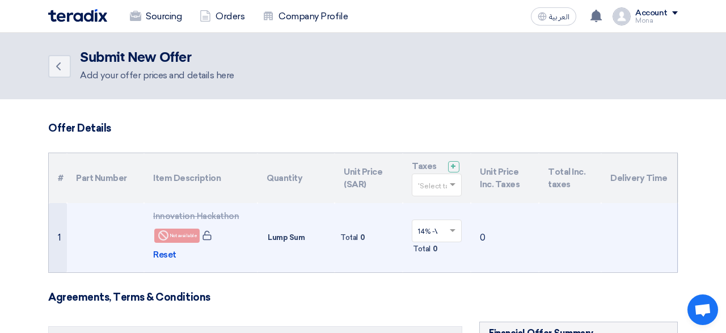
click at [351, 235] on span "Total" at bounding box center [349, 237] width 18 height 11
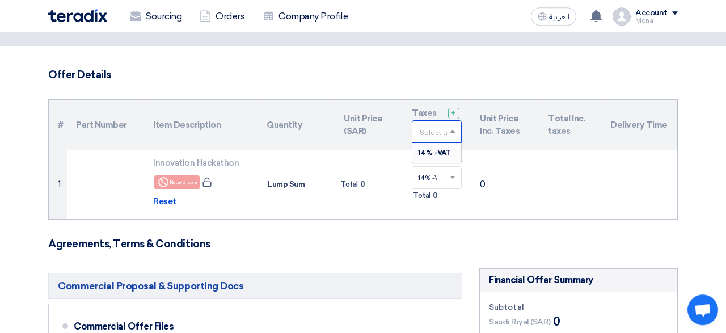
click at [454, 129] on span at bounding box center [454, 131] width 14 height 10
click at [435, 153] on span "14% -VAT" at bounding box center [434, 153] width 33 height 8
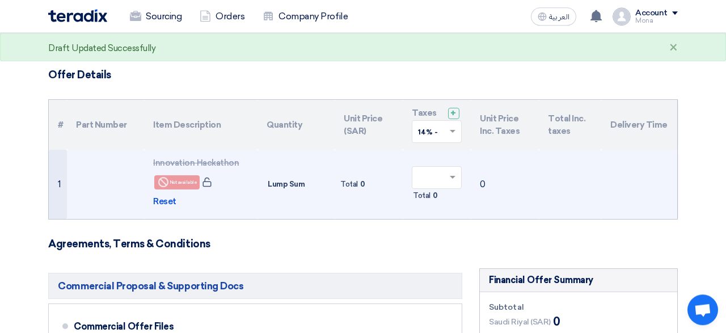
click at [292, 185] on span "Lump Sum" at bounding box center [286, 184] width 37 height 11
click at [163, 201] on span "Reset" at bounding box center [164, 201] width 23 height 13
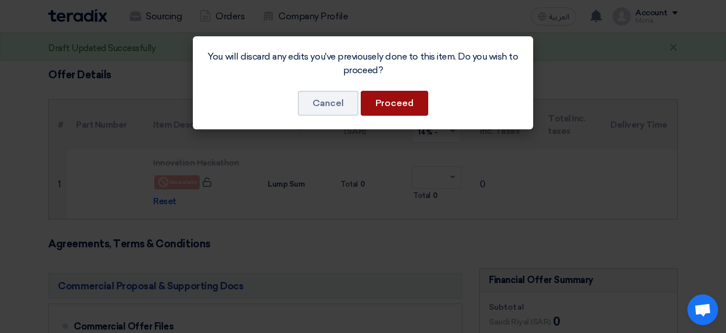
click at [396, 107] on button "Proceed" at bounding box center [395, 103] width 68 height 25
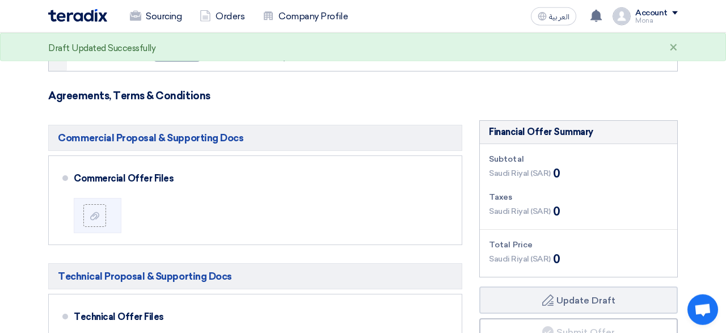
scroll to position [247, 0]
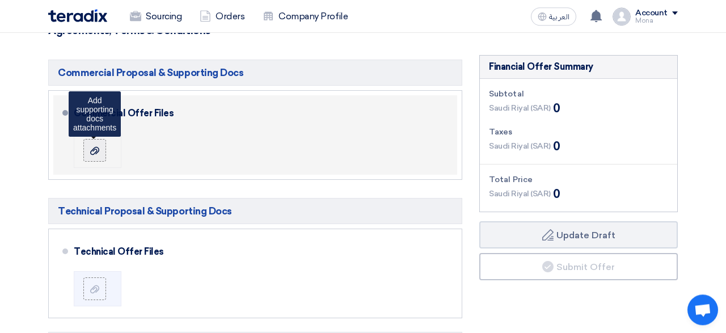
click at [104, 150] on label at bounding box center [94, 150] width 23 height 23
click at [0, 0] on input "file" at bounding box center [0, 0] width 0 height 0
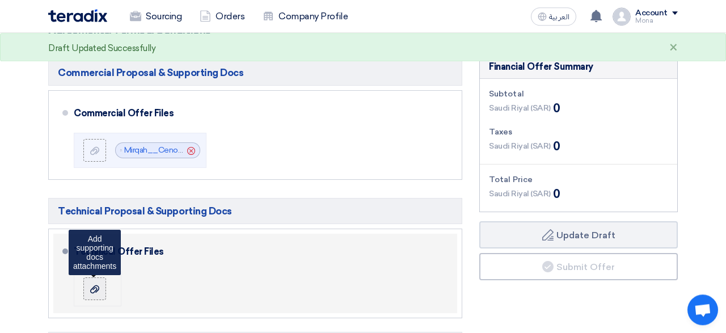
click at [96, 289] on icon at bounding box center [94, 289] width 9 height 9
click at [0, 0] on input "file" at bounding box center [0, 0] width 0 height 0
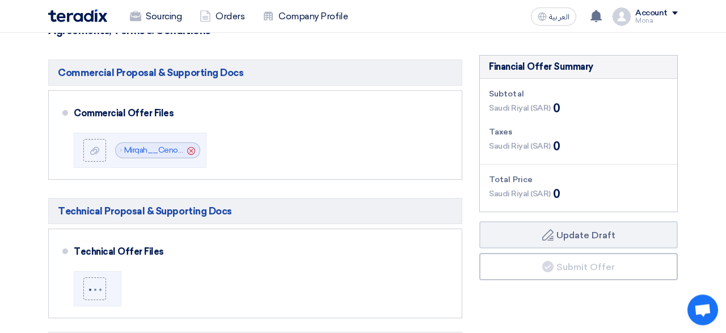
scroll to position [0, 0]
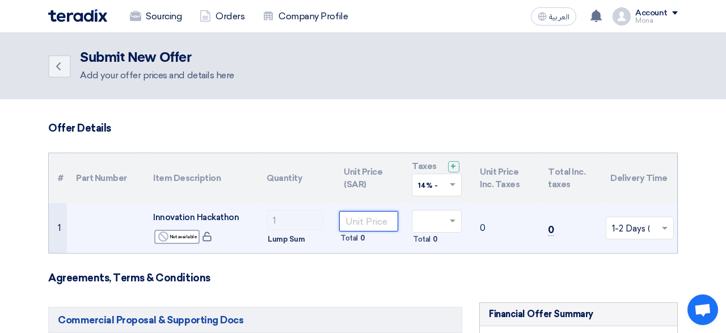
click at [356, 222] on input "number" at bounding box center [368, 221] width 59 height 20
type input "23"
click at [435, 224] on input "text" at bounding box center [431, 222] width 26 height 19
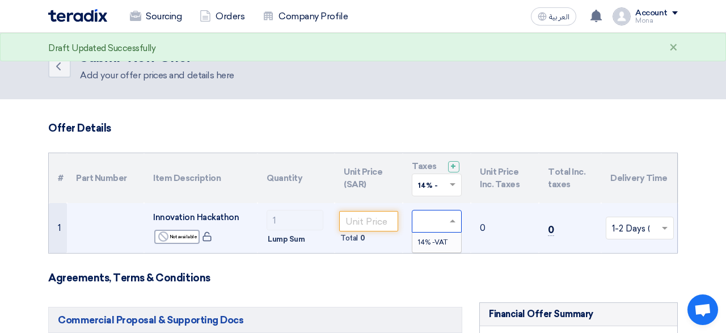
click at [435, 241] on span "14% -VAT" at bounding box center [432, 242] width 29 height 8
click at [484, 234] on td "0" at bounding box center [505, 228] width 68 height 50
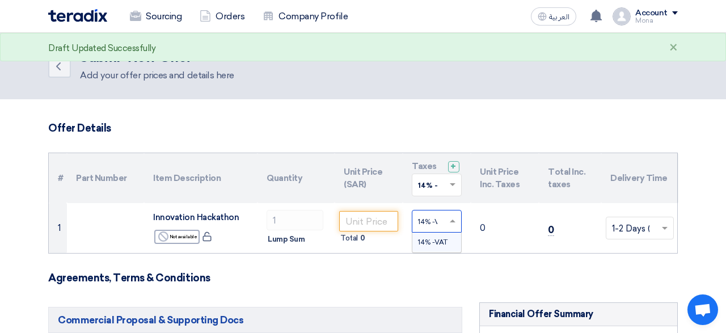
click at [434, 222] on input "text" at bounding box center [431, 222] width 26 height 19
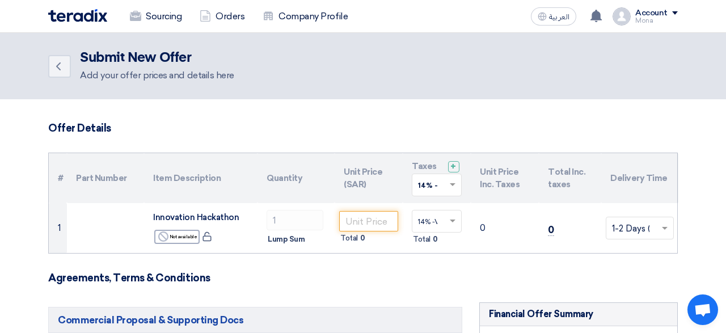
click at [500, 241] on td "0" at bounding box center [505, 228] width 68 height 50
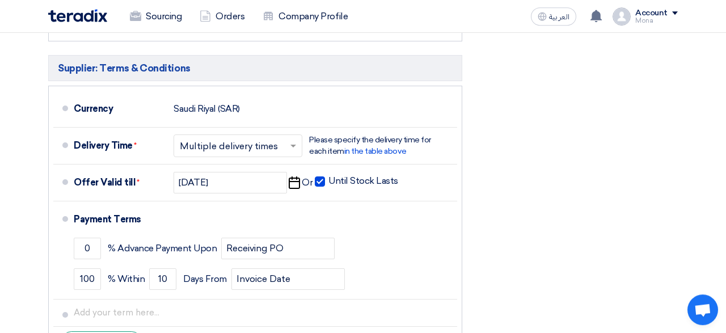
scroll to position [523, 0]
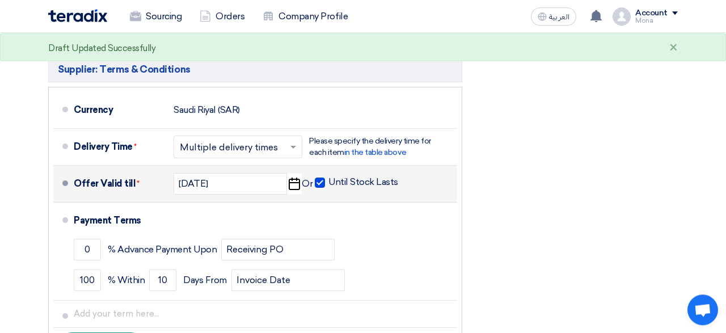
click at [319, 182] on span at bounding box center [320, 183] width 10 height 10
click at [328, 182] on input "Until Stock Lasts" at bounding box center [364, 187] width 72 height 22
checkbox input "false"
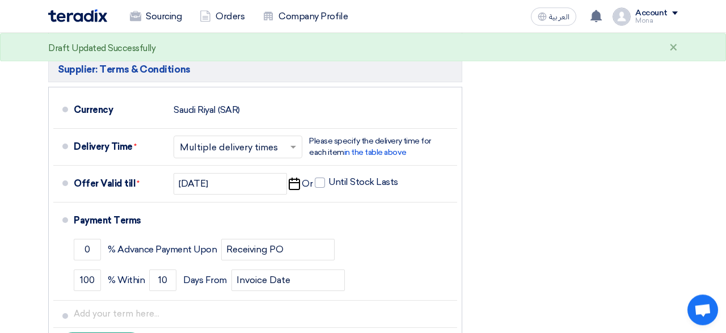
click at [598, 212] on div "Financial Offer Summary Subtotal [GEOGRAPHIC_DATA] (SAR) 0 Taxes [GEOGRAPHIC_DA…" at bounding box center [579, 72] width 216 height 587
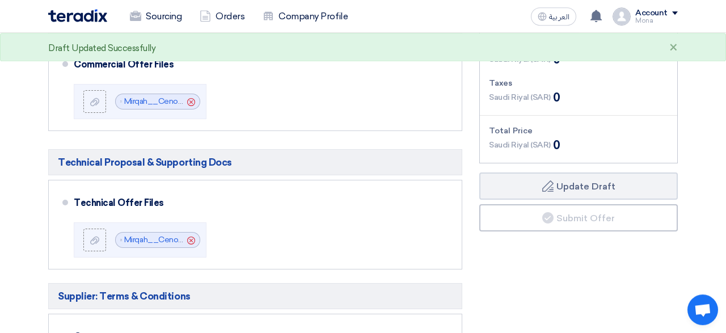
scroll to position [297, 0]
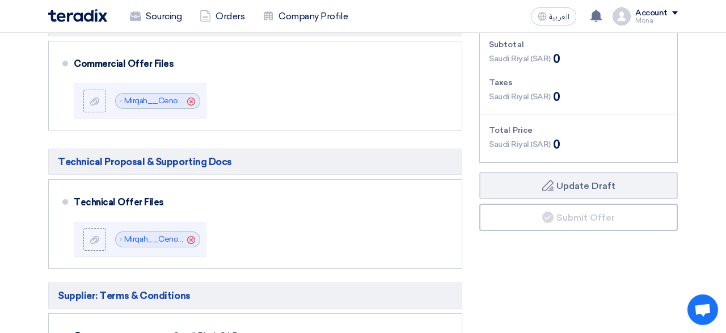
click at [585, 284] on div "Financial Offer Summary Subtotal [GEOGRAPHIC_DATA] (SAR) 0 Taxes [GEOGRAPHIC_DA…" at bounding box center [579, 299] width 216 height 587
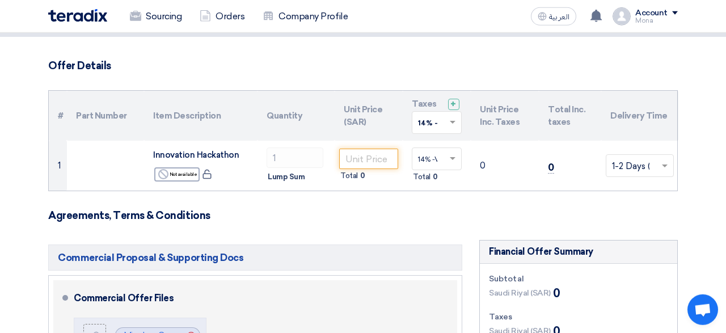
scroll to position [60, 0]
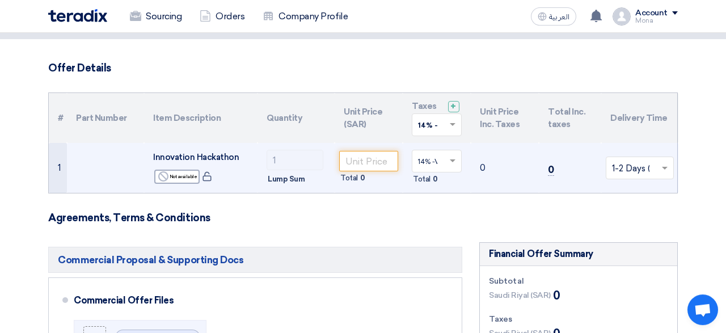
click at [481, 168] on td "0" at bounding box center [505, 168] width 68 height 50
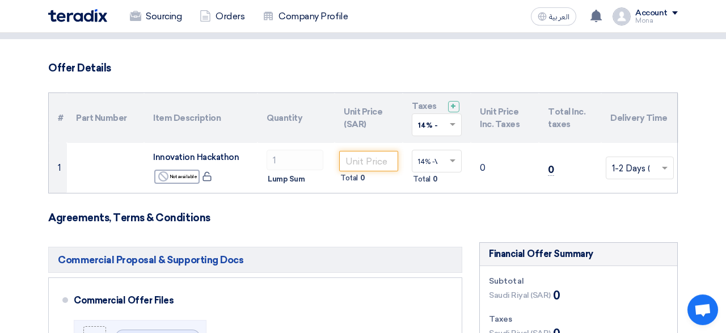
click at [310, 218] on h3 "Agreements, Terms & Conditions" at bounding box center [363, 218] width 630 height 12
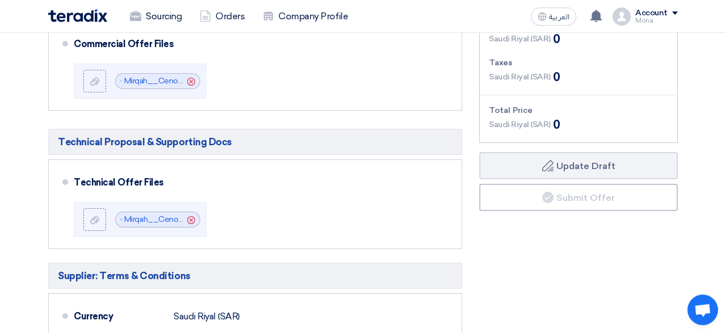
scroll to position [317, 0]
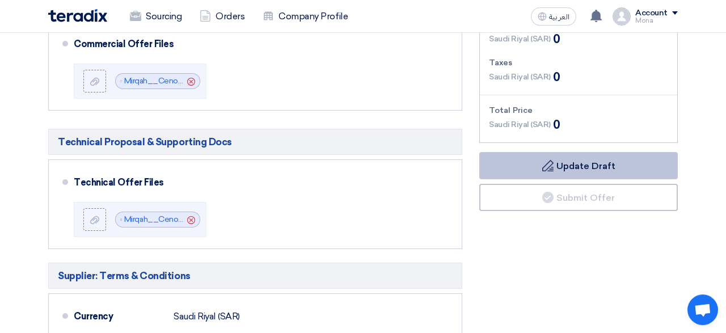
click at [592, 161] on button "Draft Update Draft" at bounding box center [578, 165] width 199 height 27
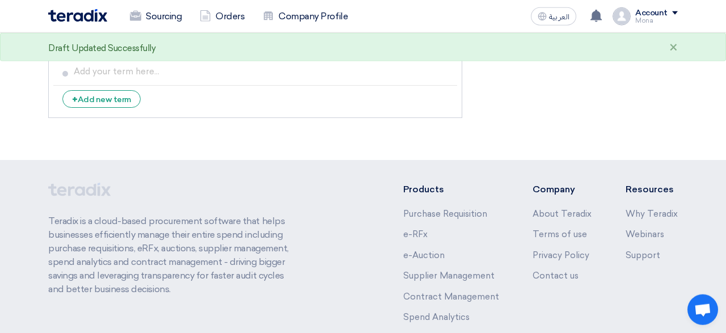
scroll to position [746, 0]
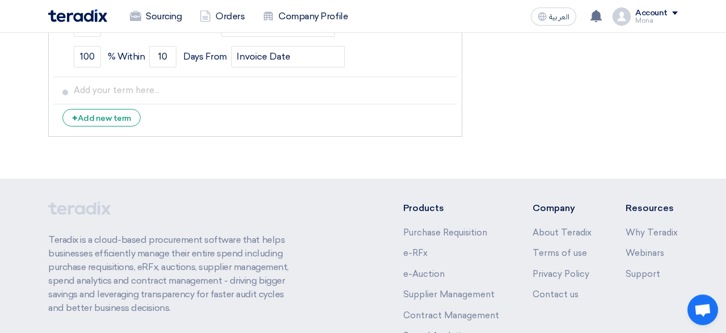
click at [702, 312] on span "Open chat" at bounding box center [703, 310] width 18 height 15
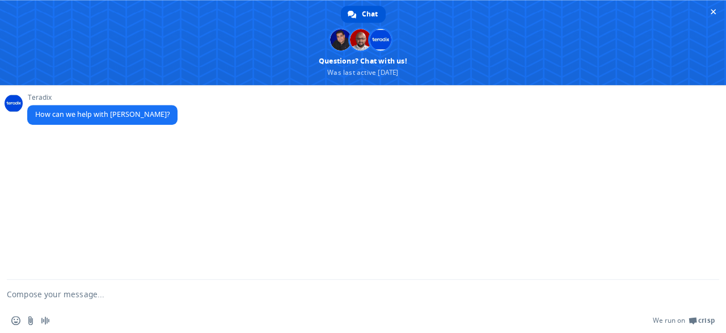
click at [82, 152] on div "Teradix How can we help with Teradix?" at bounding box center [363, 182] width 726 height 195
click at [180, 307] on textarea "Compose your message..." at bounding box center [349, 294] width 685 height 28
click at [237, 289] on textarea "hello, i cant submit my offer as the submission button" at bounding box center [349, 294] width 685 height 28
type textarea "hello, i cant submit my offer as the submission button isn't active."
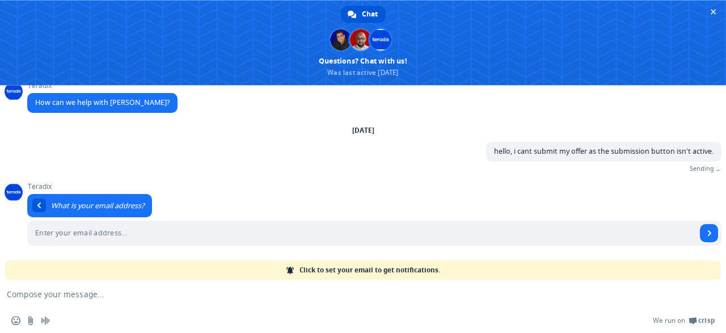
scroll to position [0, 0]
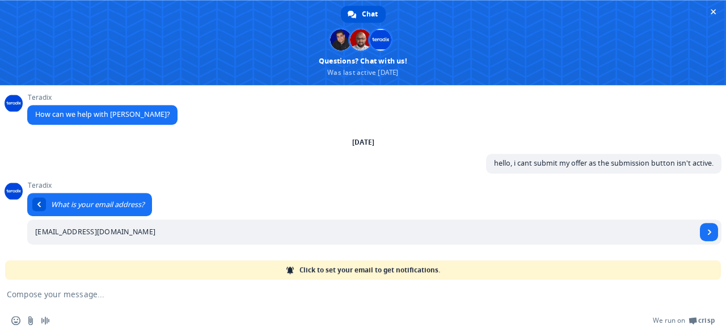
type input "melnaggar@mirqah.com"
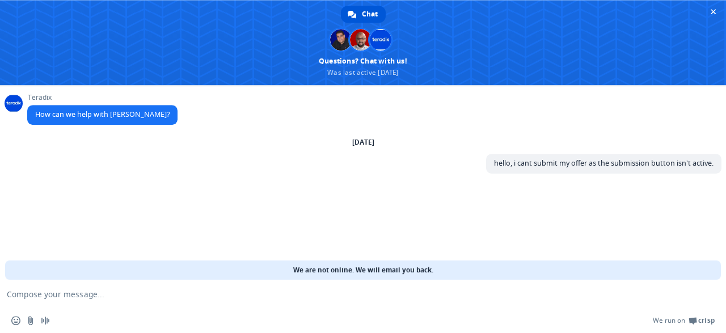
click at [229, 221] on div "Teradix How can we help with Teradix? Thursday, 4 September hello, i cant submi…" at bounding box center [363, 182] width 726 height 195
click at [370, 282] on textarea "Compose your message..." at bounding box center [349, 294] width 685 height 28
click at [160, 167] on div "Thursday, 4 September hello, i cant submit my offer as the submission button is…" at bounding box center [374, 161] width 694 height 49
click at [238, 187] on div "Teradix How can we help with Teradix? Thursday, 4 September hello, i cant submi…" at bounding box center [363, 182] width 726 height 195
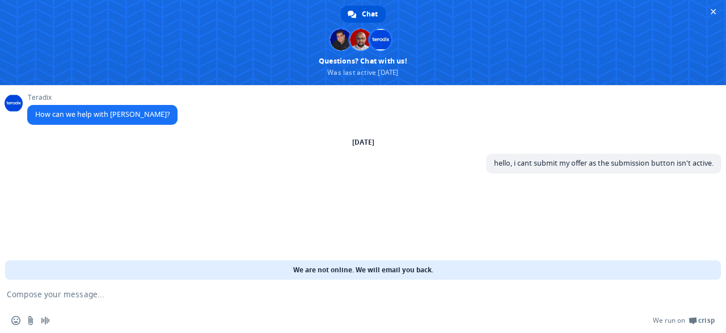
click at [74, 300] on textarea "Compose your message..." at bounding box center [349, 294] width 685 height 28
click at [144, 216] on div "Teradix How can we help with Teradix? Thursday, 4 September hello, i cant submi…" at bounding box center [363, 182] width 726 height 195
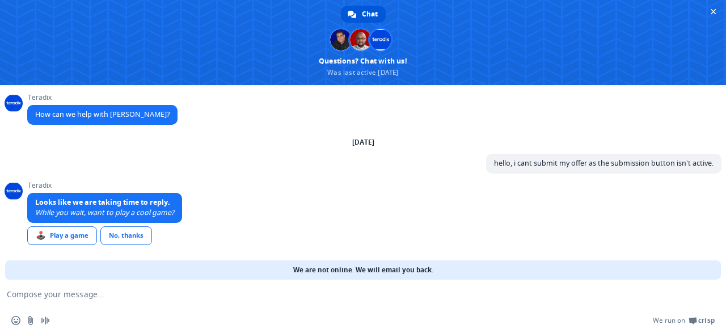
scroll to position [0, 0]
click at [330, 201] on div "Teradix Looks like we are taking time to reply. While you wait, want to play a …" at bounding box center [374, 221] width 694 height 78
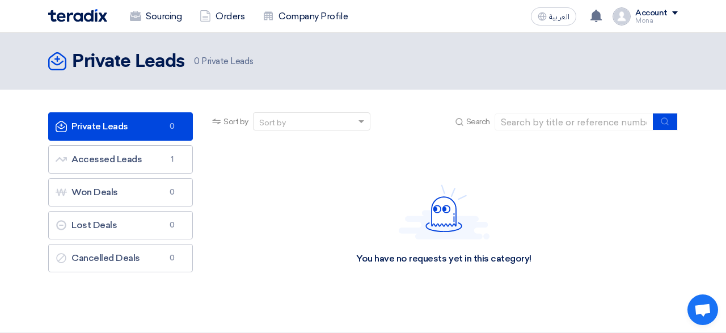
scroll to position [1, 0]
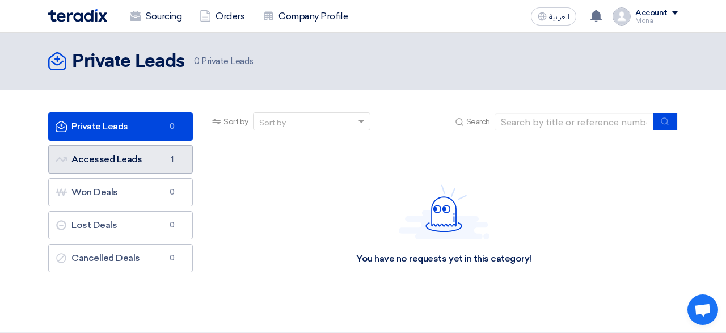
click at [137, 157] on link "Accessed Leads Accessed Leads 1" at bounding box center [120, 159] width 145 height 28
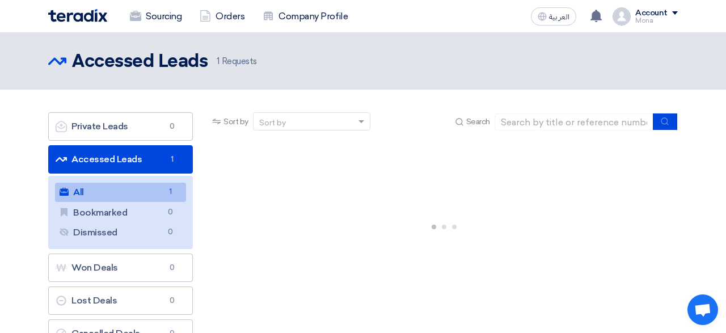
click at [149, 189] on link "All All 1" at bounding box center [120, 192] width 131 height 19
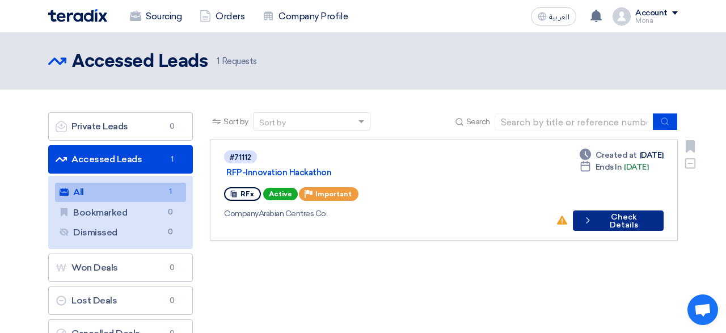
click at [642, 210] on button "Check details Check Details" at bounding box center [618, 220] width 91 height 20
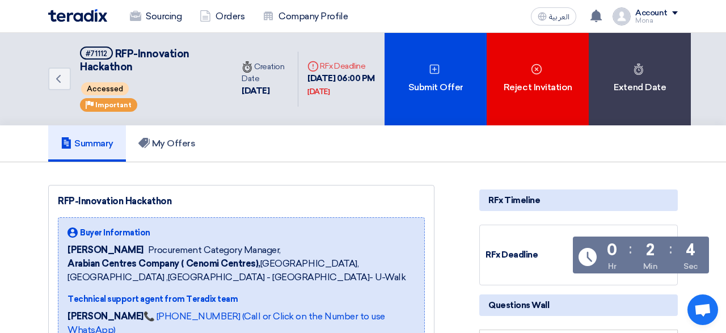
scroll to position [1, 0]
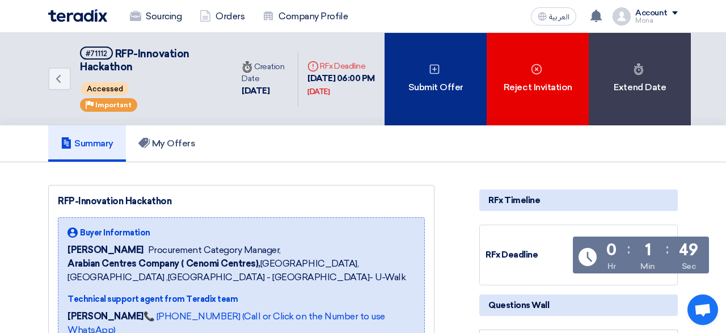
click at [429, 83] on div "Submit Offer" at bounding box center [436, 79] width 102 height 92
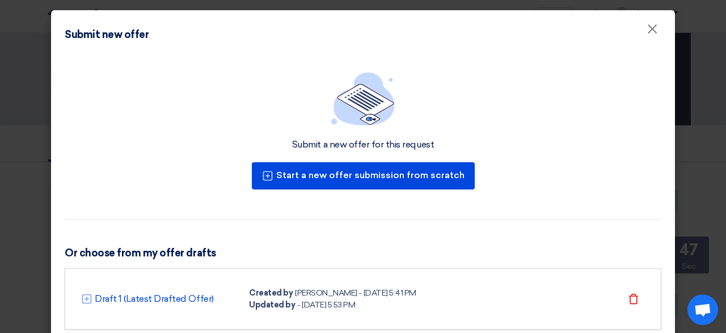
scroll to position [35, 0]
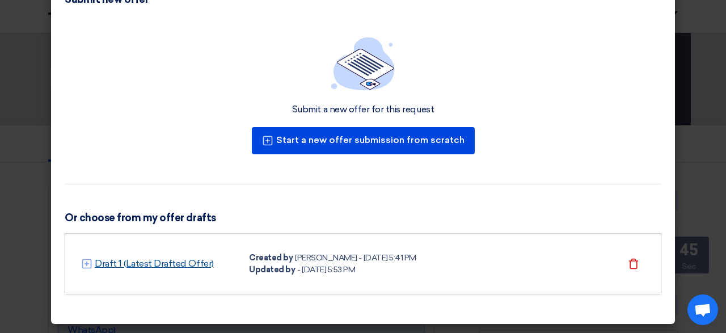
click at [175, 262] on link "Draft 1 (Latest Drafted Offer)" at bounding box center [154, 264] width 119 height 14
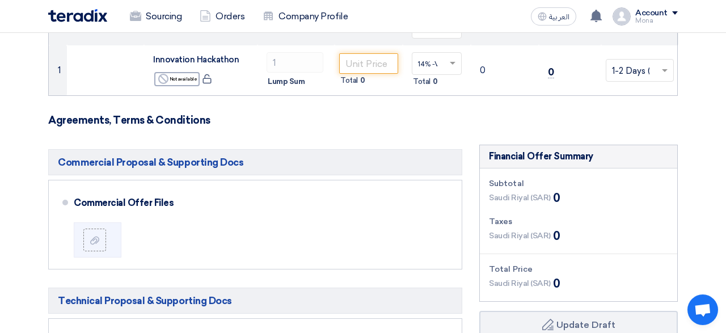
scroll to position [158, 0]
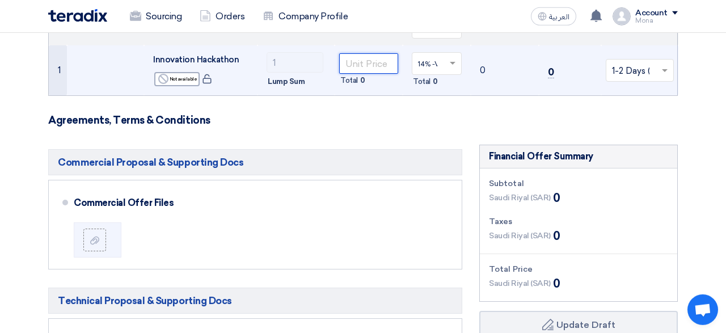
click at [368, 60] on input "number" at bounding box center [368, 63] width 59 height 20
type input "23"
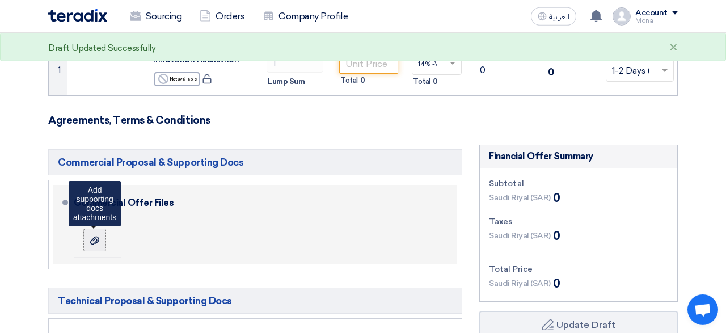
click at [92, 242] on icon at bounding box center [94, 240] width 9 height 9
click at [0, 0] on input "file" at bounding box center [0, 0] width 0 height 0
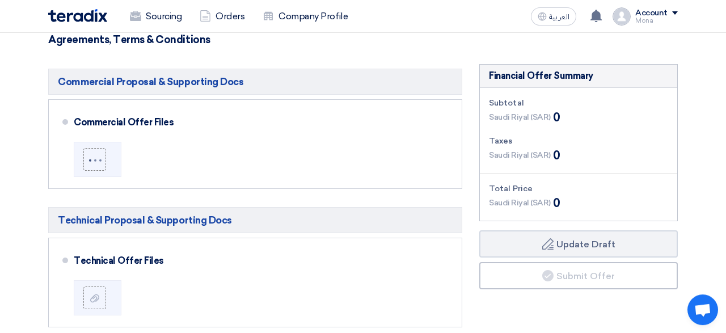
scroll to position [239, 0]
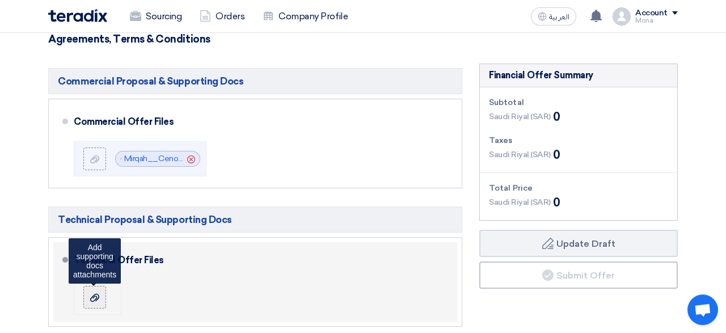
click at [92, 304] on label at bounding box center [94, 297] width 23 height 23
click at [0, 0] on input "file" at bounding box center [0, 0] width 0 height 0
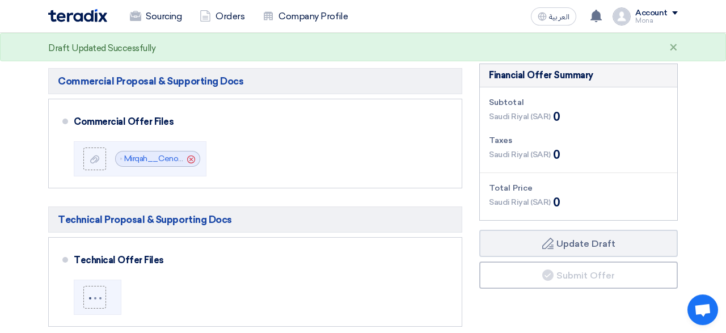
click at [2, 251] on section "Offer Details # Part Number Item Description Quantity Unit Price (SAR) Taxes + …" at bounding box center [363, 273] width 726 height 826
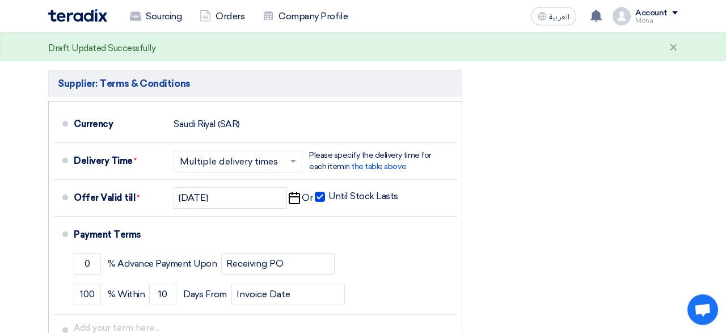
scroll to position [509, 0]
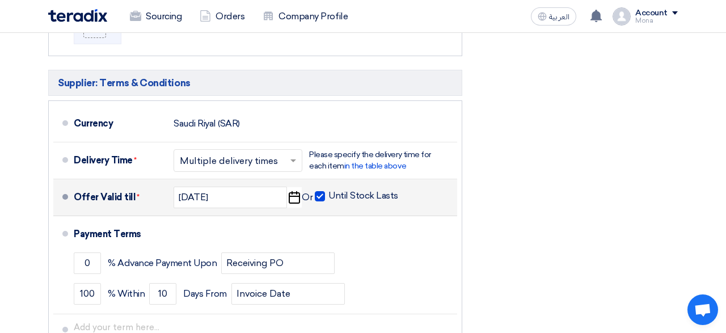
click at [319, 197] on span at bounding box center [320, 196] width 10 height 10
click at [328, 197] on input "Until Stock Lasts" at bounding box center [364, 201] width 72 height 22
checkbox input "false"
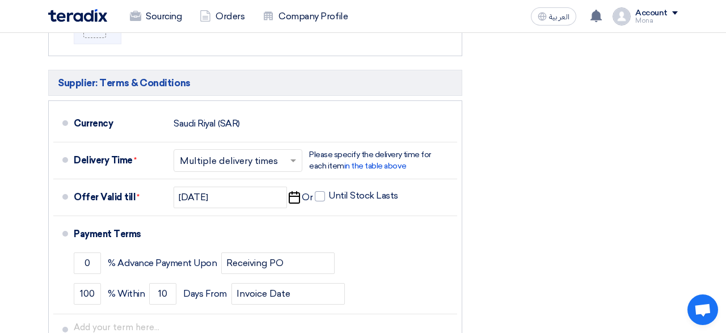
click at [625, 197] on div "Financial Offer Summary Subtotal [GEOGRAPHIC_DATA] (SAR) 0 Taxes [GEOGRAPHIC_DA…" at bounding box center [579, 86] width 216 height 587
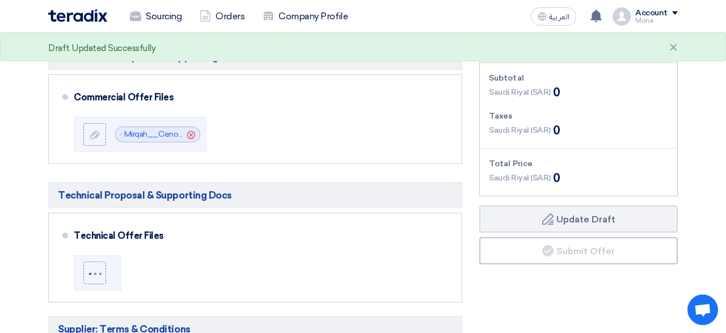
scroll to position [261, 0]
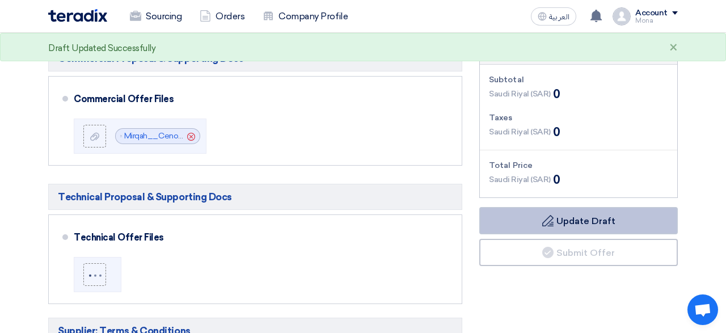
click at [624, 221] on button "Draft Update Draft" at bounding box center [578, 220] width 199 height 27
click at [552, 222] on use at bounding box center [547, 220] width 11 height 11
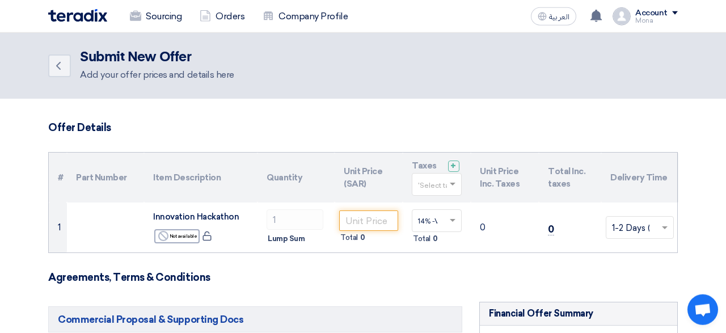
scroll to position [0, 0]
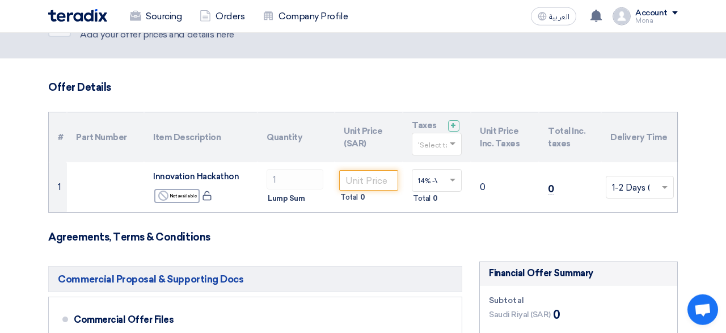
scroll to position [41, 0]
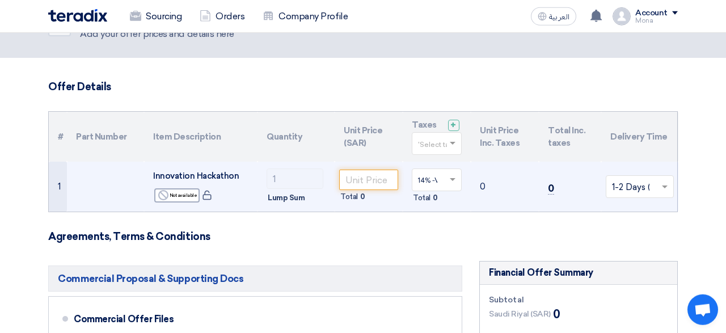
click at [57, 188] on td "1" at bounding box center [58, 187] width 18 height 50
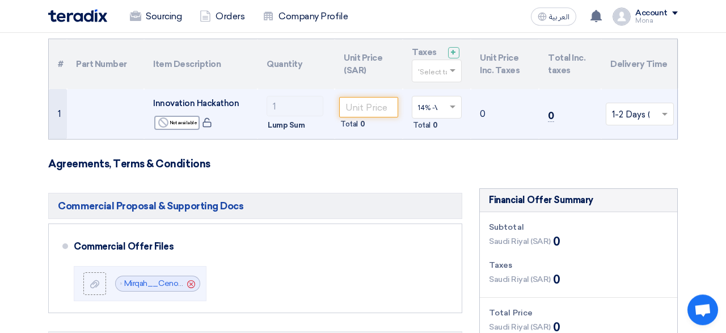
scroll to position [0, 0]
